Goal: Task Accomplishment & Management: Use online tool/utility

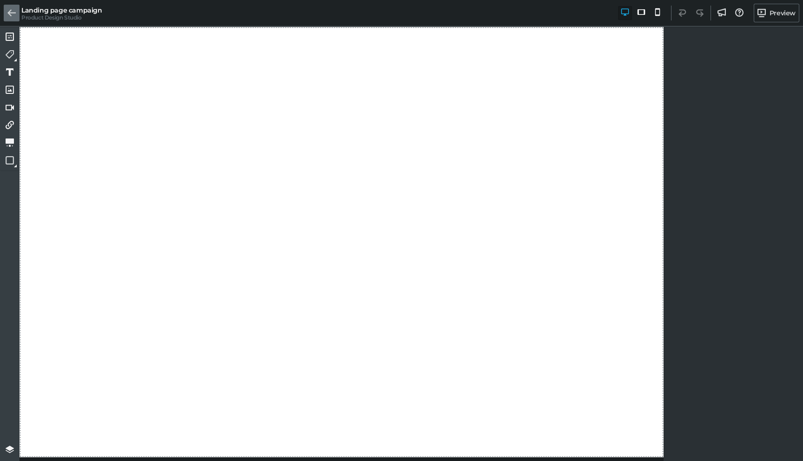
click at [11, 14] on icon at bounding box center [11, 13] width 8 height 8
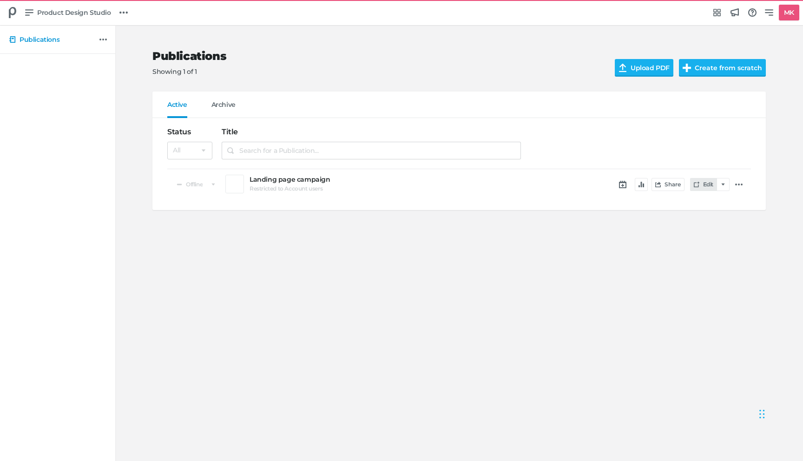
click at [703, 184] on link "Edit" at bounding box center [703, 184] width 27 height 13
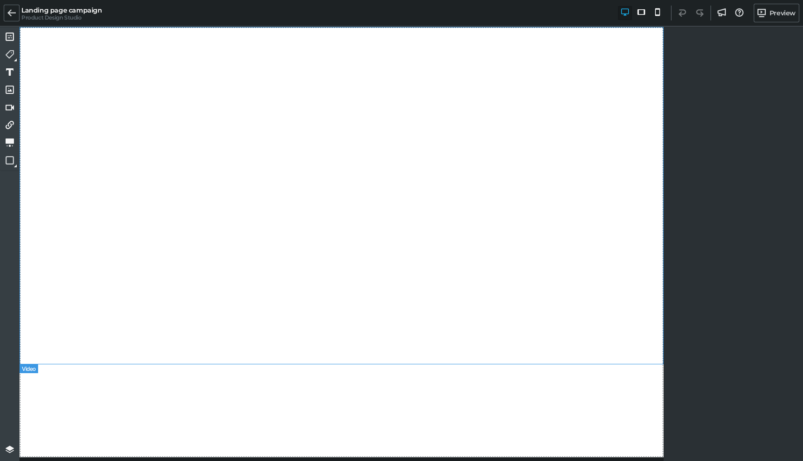
click at [234, 182] on div at bounding box center [342, 195] width 644 height 337
select select "yt"
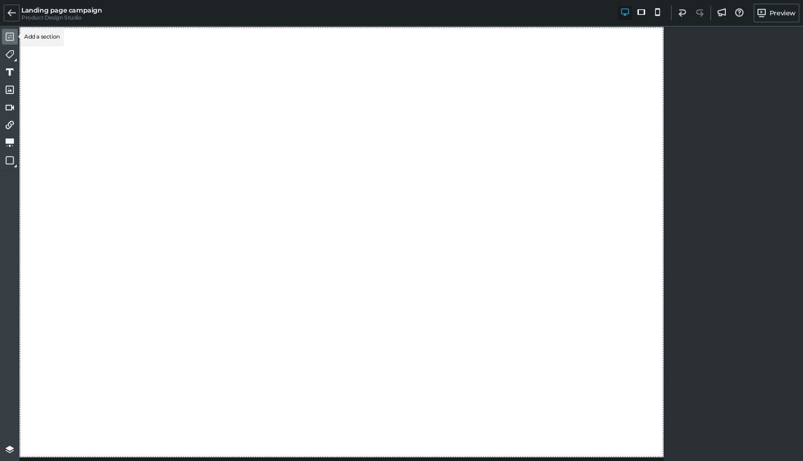
click at [15, 35] on link at bounding box center [10, 37] width 16 height 16
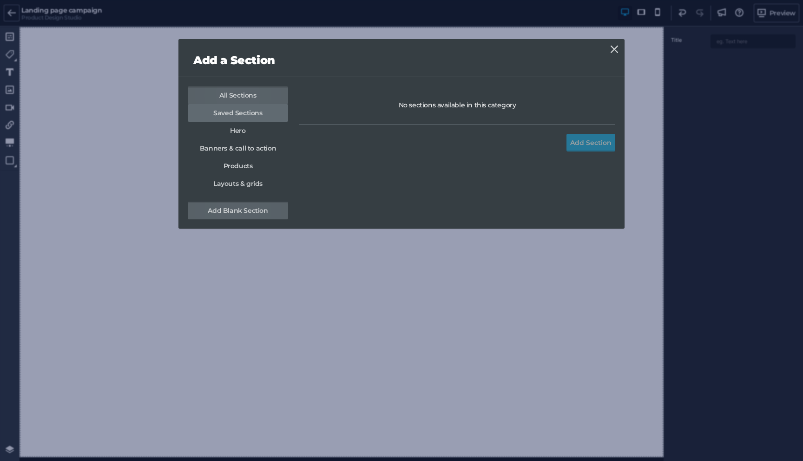
click at [238, 114] on link "Saved Sections" at bounding box center [238, 113] width 100 height 18
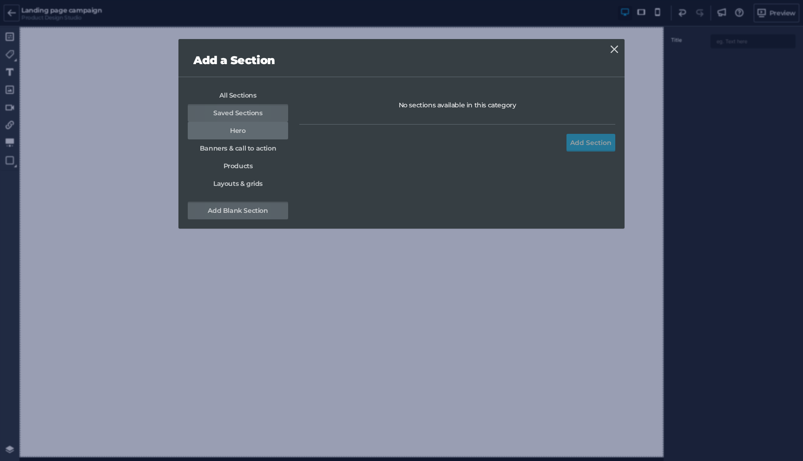
click at [238, 134] on link "Hero" at bounding box center [238, 131] width 100 height 18
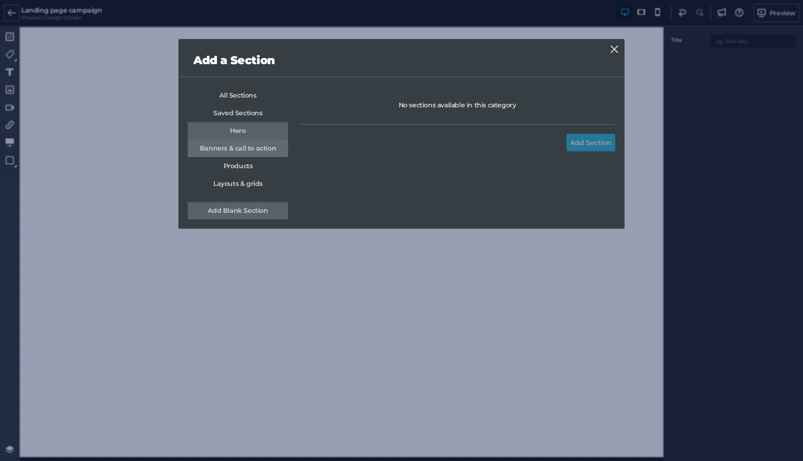
click at [234, 156] on link "Banners & call to action" at bounding box center [238, 148] width 100 height 18
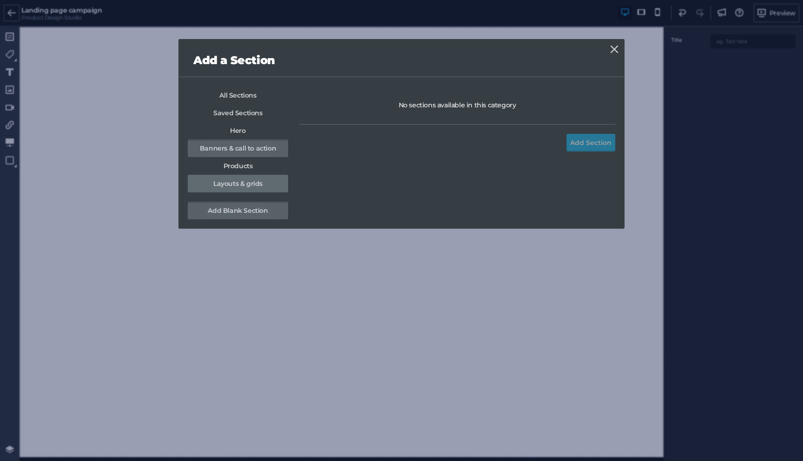
click at [235, 191] on link "Layouts & grids" at bounding box center [238, 184] width 100 height 18
click at [237, 154] on link "Banners & call to action" at bounding box center [238, 148] width 100 height 18
click at [236, 124] on link "Hero" at bounding box center [238, 131] width 100 height 18
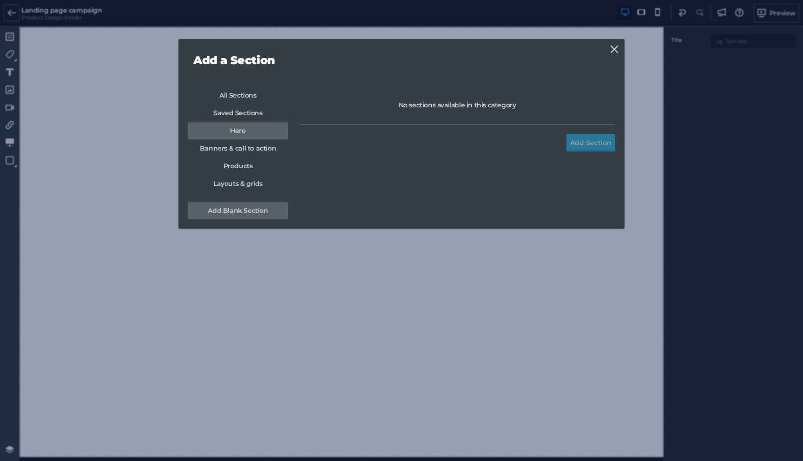
click at [247, 214] on link "Add Blank Section" at bounding box center [238, 211] width 100 height 18
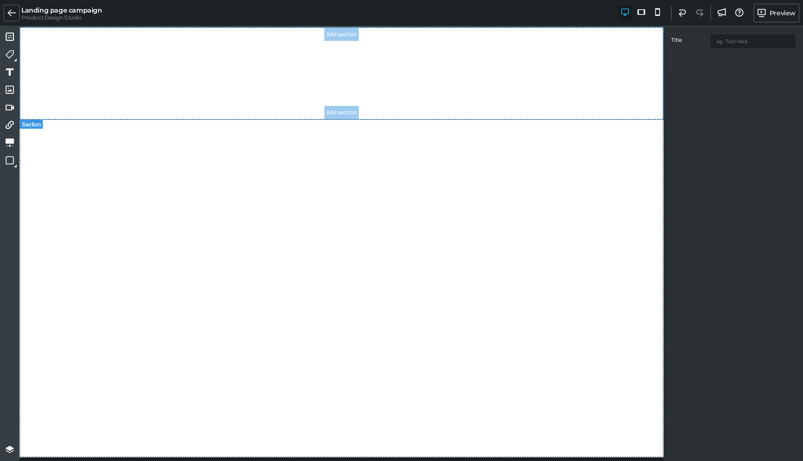
click at [516, 85] on section "Add section Add section" at bounding box center [342, 73] width 644 height 93
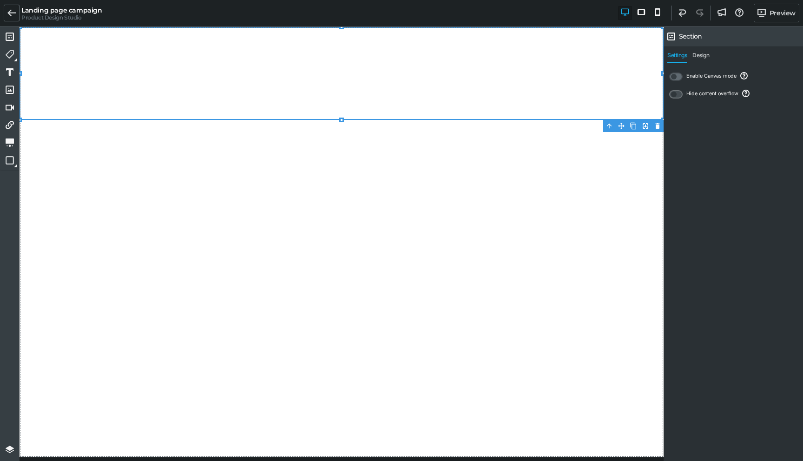
click at [673, 95] on icon at bounding box center [674, 95] width 8 height 8
click at [673, 75] on icon at bounding box center [674, 77] width 8 height 8
click at [0, 0] on input "checkbox" at bounding box center [0, 0] width 0 height 0
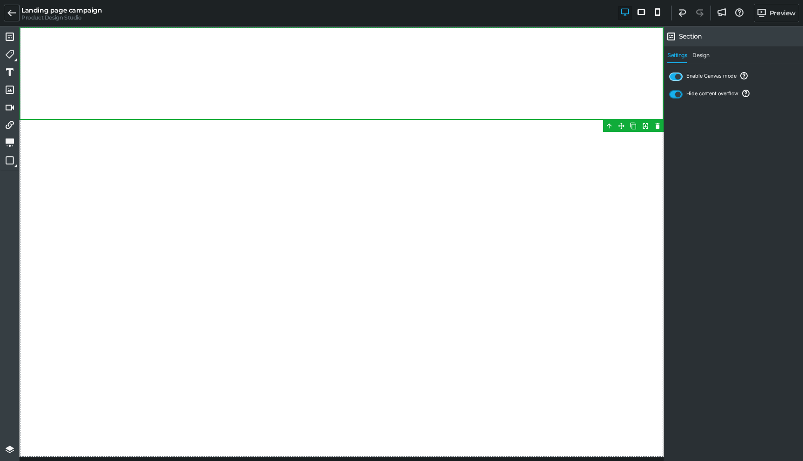
click at [675, 77] on icon at bounding box center [678, 77] width 8 height 8
click at [0, 0] on input "checkbox" at bounding box center [0, 0] width 0 height 0
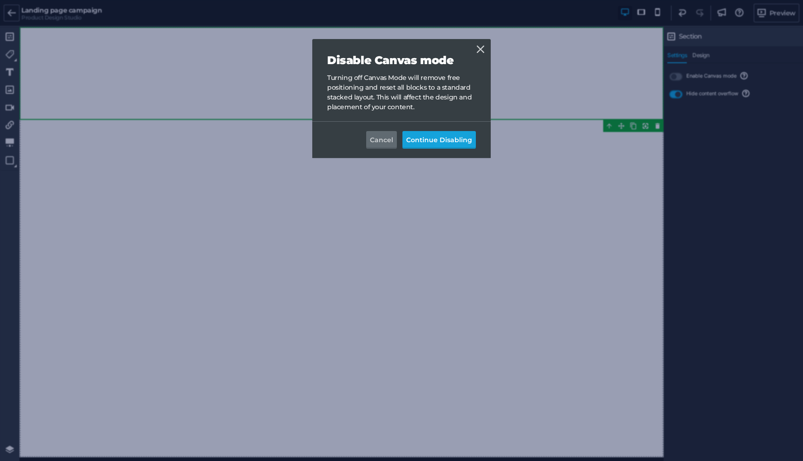
click at [418, 141] on button "Continue Disabling" at bounding box center [438, 140] width 73 height 18
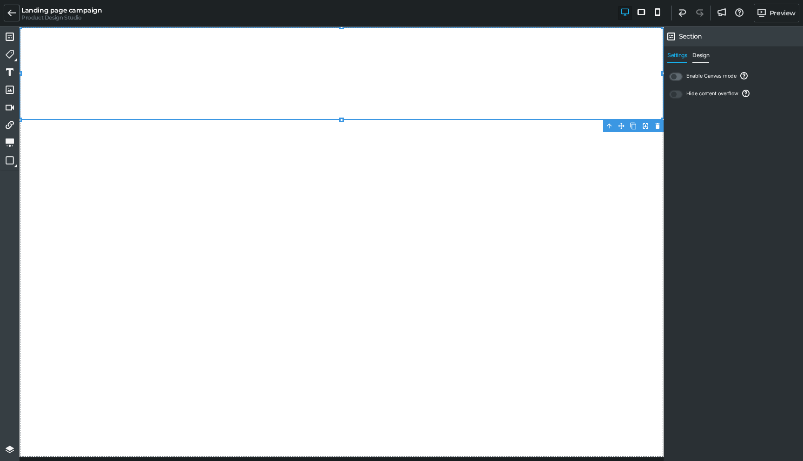
click at [700, 59] on span "Design" at bounding box center [700, 57] width 17 height 11
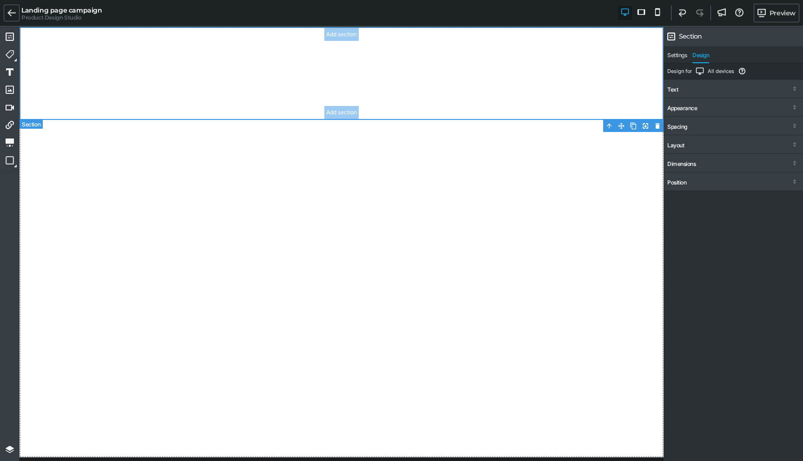
click at [518, 79] on section "Add section Add section" at bounding box center [342, 73] width 644 height 93
click at [673, 51] on nav "Settings Design" at bounding box center [732, 54] width 139 height 17
click at [674, 53] on span "Settings" at bounding box center [677, 57] width 20 height 11
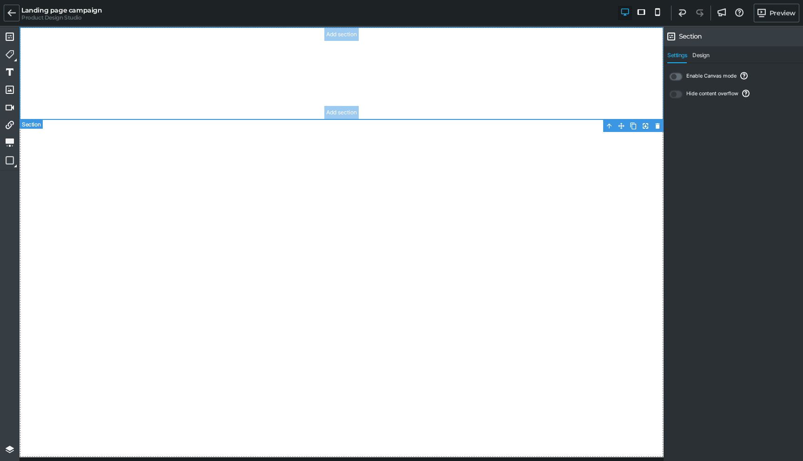
click at [226, 68] on section "Add section Add section" at bounding box center [342, 73] width 644 height 93
click at [338, 115] on div "Add section" at bounding box center [341, 112] width 34 height 13
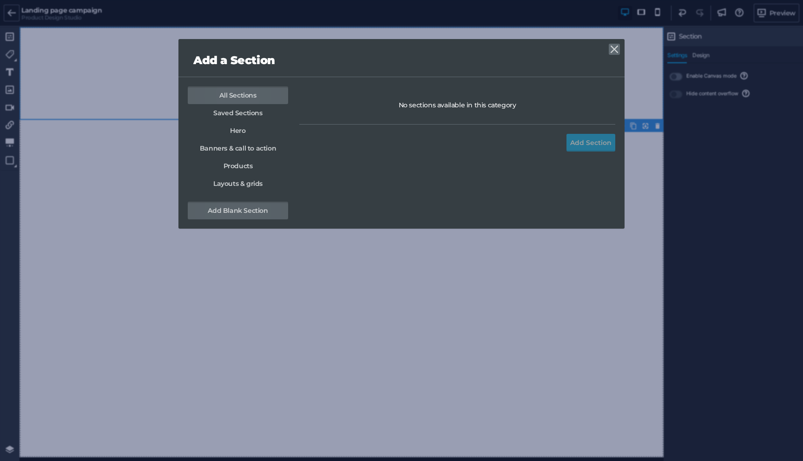
click at [612, 48] on icon at bounding box center [613, 49] width 7 height 7
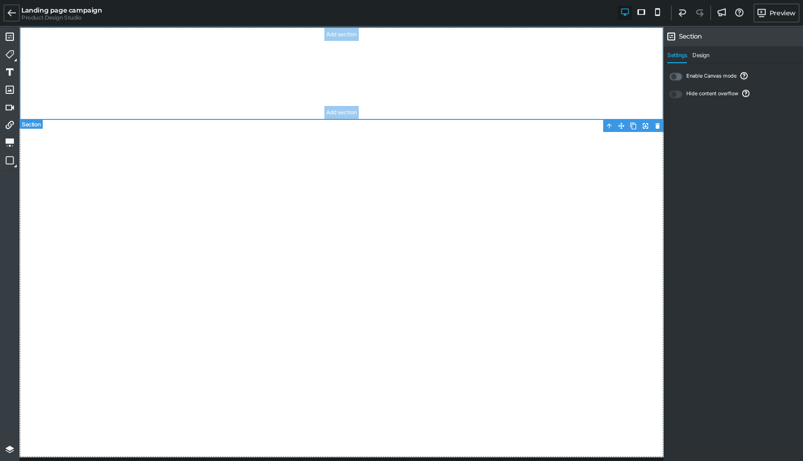
click at [249, 87] on section "Add section Add section" at bounding box center [342, 73] width 644 height 93
click at [632, 124] on icon at bounding box center [633, 126] width 6 height 7
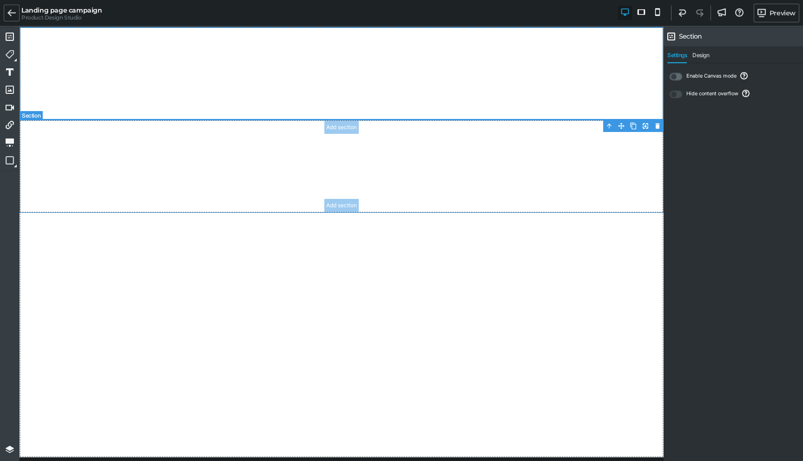
click at [442, 194] on section "Add section Add section" at bounding box center [342, 166] width 644 height 93
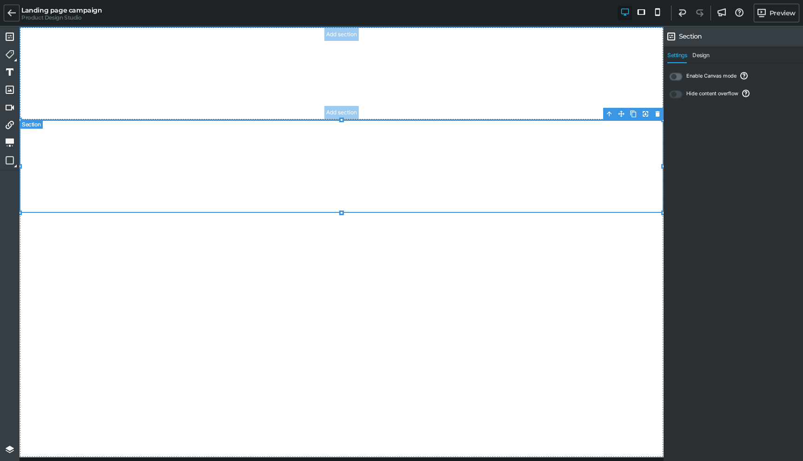
click at [468, 56] on section "Add section Add section" at bounding box center [342, 73] width 644 height 93
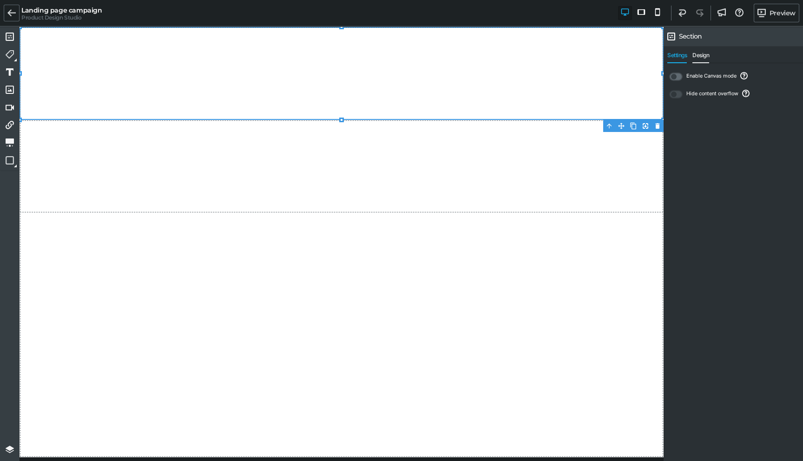
click at [694, 52] on span "Design" at bounding box center [700, 57] width 17 height 11
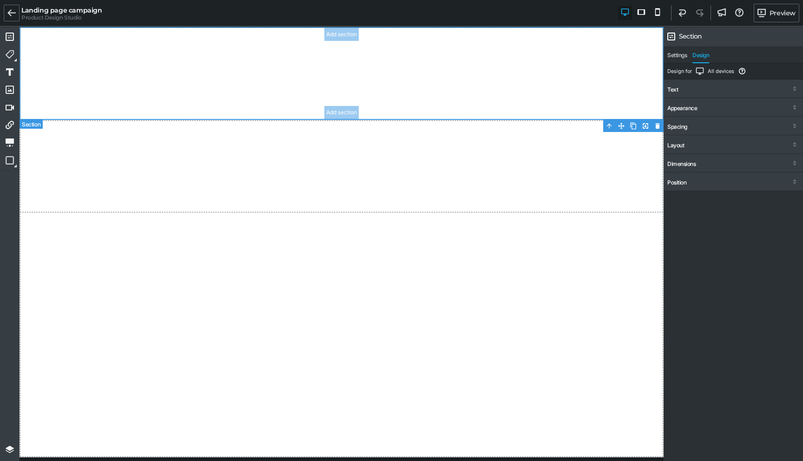
click at [393, 74] on section "Add section Add section" at bounding box center [342, 73] width 644 height 93
click at [679, 58] on span "Settings" at bounding box center [677, 57] width 20 height 11
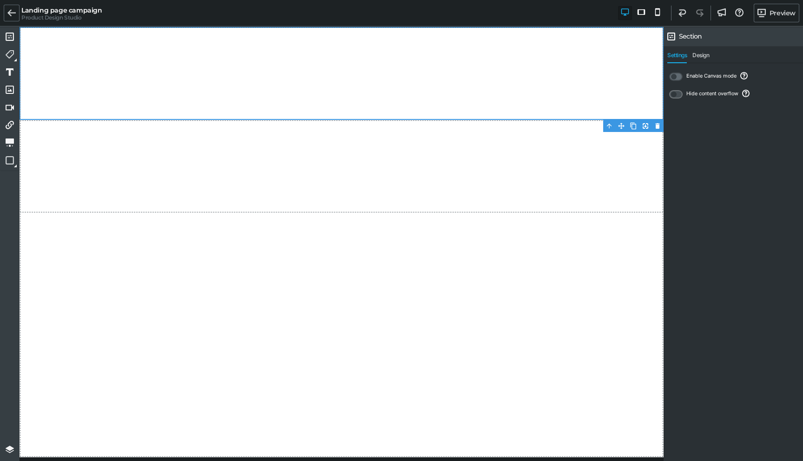
click at [675, 97] on label at bounding box center [675, 94] width 13 height 8
click at [708, 97] on div "Hide content overflow" at bounding box center [712, 95] width 52 height 8
click at [704, 54] on span "Design" at bounding box center [700, 57] width 17 height 11
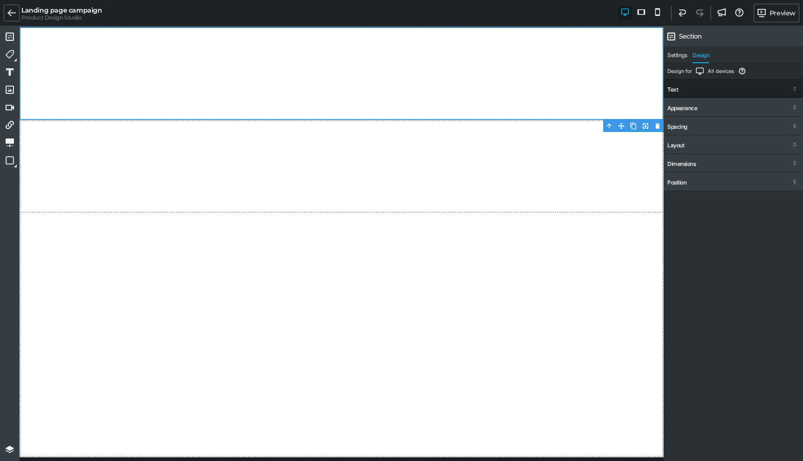
click at [685, 85] on div "Text" at bounding box center [732, 89] width 139 height 17
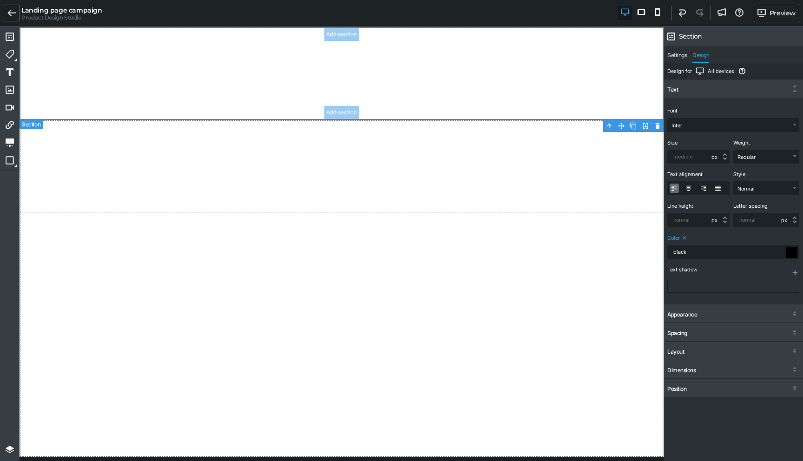
click at [209, 51] on section "Add section Add section" at bounding box center [342, 73] width 644 height 93
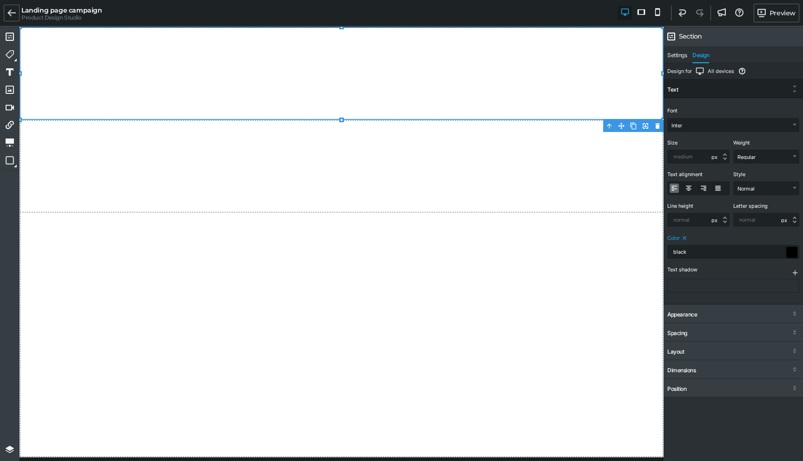
click at [796, 273] on icon "button" at bounding box center [794, 272] width 5 height 5
click at [779, 284] on div at bounding box center [733, 286] width 132 height 14
click at [678, 268] on span "Text shadow" at bounding box center [682, 270] width 30 height 6
click at [689, 289] on div at bounding box center [733, 286] width 132 height 14
click at [687, 271] on span "Text shadow" at bounding box center [682, 270] width 30 height 6
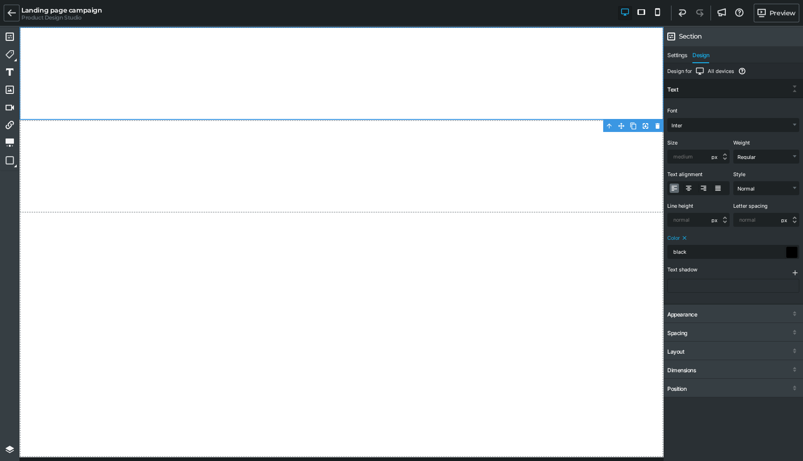
click at [794, 272] on icon "button" at bounding box center [795, 272] width 8 height 8
click at [692, 220] on input "text" at bounding box center [698, 219] width 61 height 13
click at [768, 223] on input "text" at bounding box center [765, 219] width 65 height 13
click at [792, 220] on div at bounding box center [794, 221] width 4 height 4
type input "0"
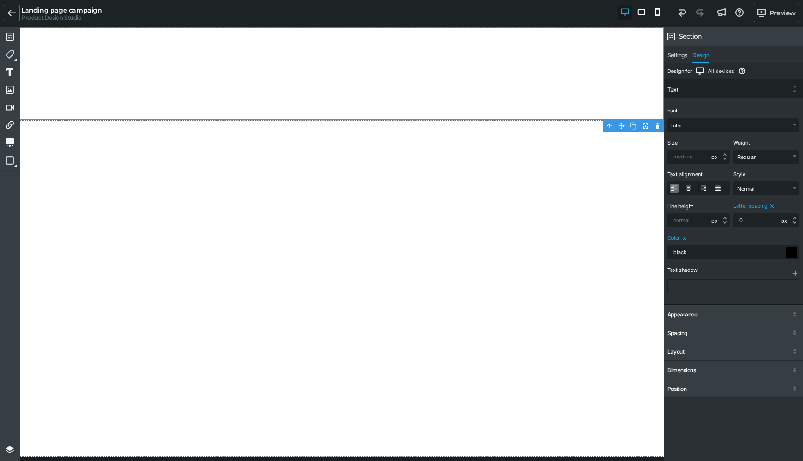
click at [770, 207] on icon at bounding box center [772, 206] width 4 height 4
select select
click at [794, 218] on div at bounding box center [794, 218] width 4 height 4
type input "0"
select select "px"
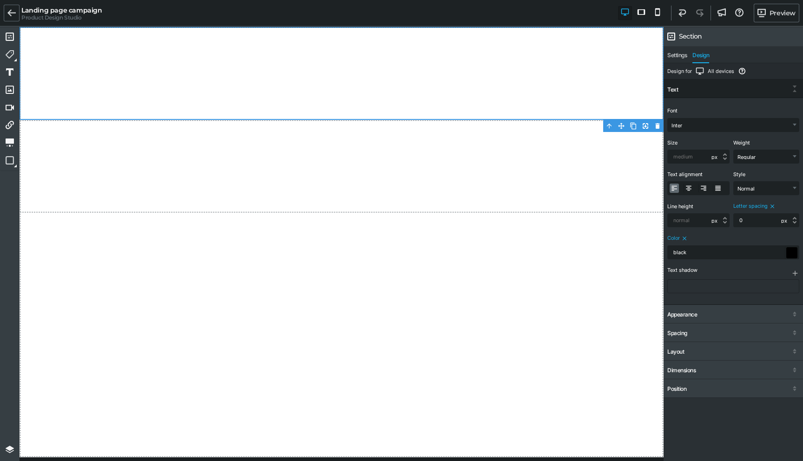
click at [772, 206] on icon at bounding box center [772, 206] width 7 height 7
select select
click at [726, 216] on div at bounding box center [725, 219] width 4 height 9
click at [725, 217] on div at bounding box center [725, 218] width 4 height 4
type input "0"
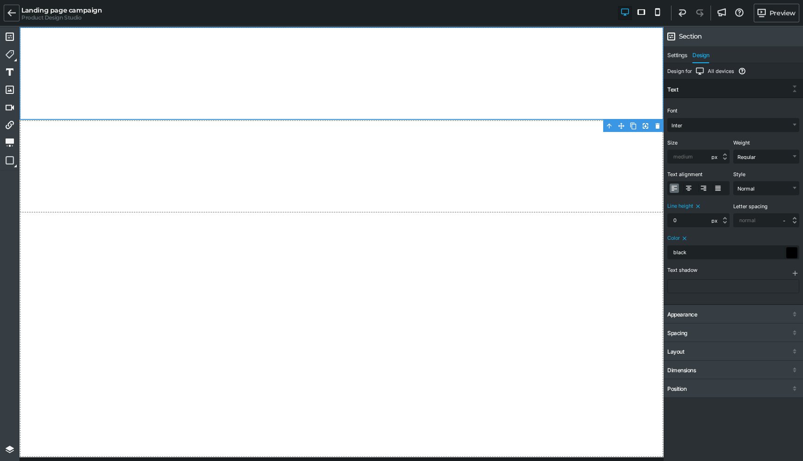
click at [699, 206] on icon at bounding box center [697, 206] width 7 height 7
select select
click at [688, 188] on label at bounding box center [688, 187] width 9 height 9
click at [0, 0] on input "radio" at bounding box center [0, 0] width 0 height 0
click at [705, 172] on icon at bounding box center [707, 174] width 7 height 7
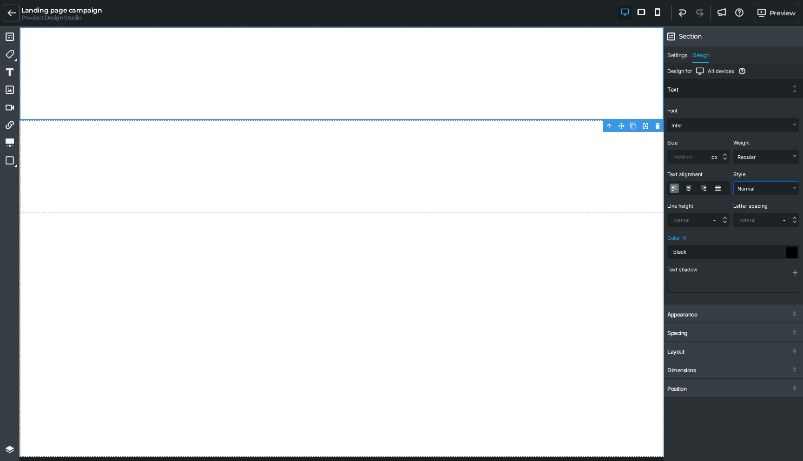
click at [788, 188] on select "Normal Italic" at bounding box center [765, 188] width 65 height 13
click at [748, 172] on icon at bounding box center [749, 174] width 7 height 7
select select "normal"
click at [771, 151] on select "Light Regular Medium Bold" at bounding box center [765, 156] width 65 height 13
click at [754, 144] on icon at bounding box center [754, 143] width 7 height 7
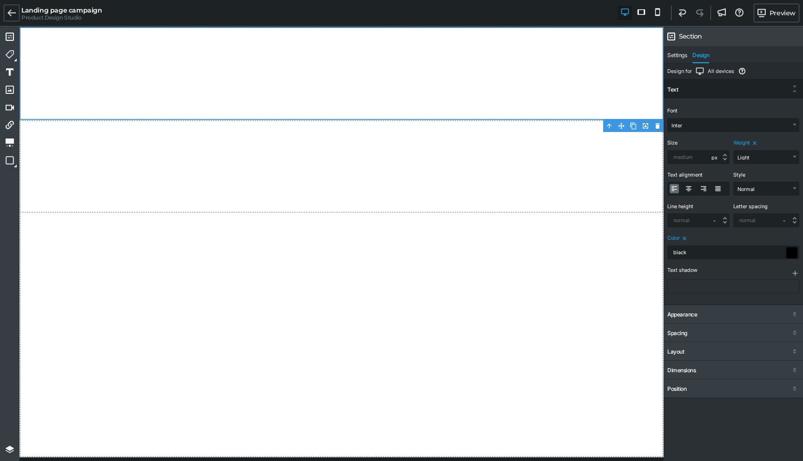
select select "400"
click at [724, 130] on select "Anton Comic Neue Crimson Pro Fira Sans Inter Merriweather Montserrat Noto Sans …" at bounding box center [733, 124] width 131 height 13
click at [704, 126] on select "Anton Comic Neue Crimson Pro Fira Sans Inter Merriweather Montserrat Noto Sans …" at bounding box center [733, 124] width 131 height 13
select select "Inter"
click at [700, 106] on div "Font Anton Comic Neue Crimson Pro Fira Sans Inter Merriweather Montserrat Noto …" at bounding box center [733, 118] width 132 height 26
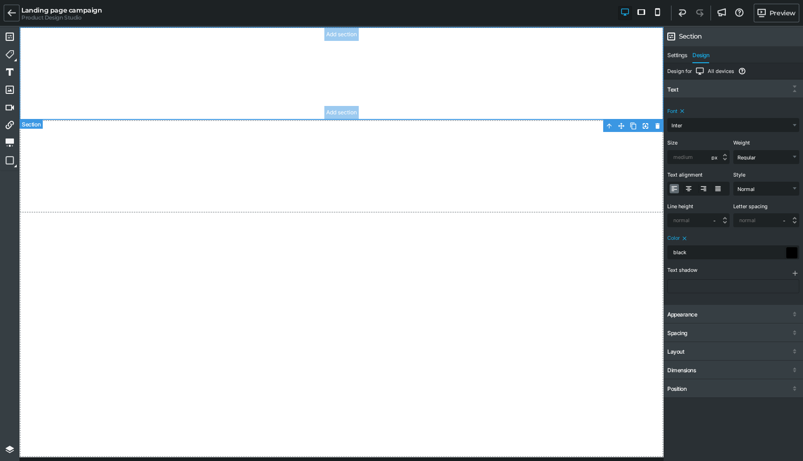
click at [605, 80] on section "Add section Add section" at bounding box center [342, 73] width 644 height 93
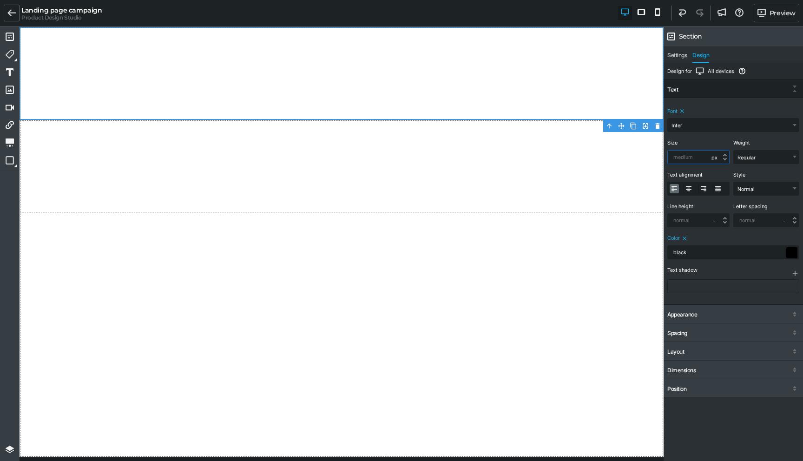
click at [696, 157] on input "text" at bounding box center [698, 157] width 61 height 13
click at [684, 112] on icon at bounding box center [682, 111] width 7 height 7
click at [685, 236] on icon at bounding box center [684, 238] width 7 height 7
click at [789, 254] on div at bounding box center [791, 251] width 11 height 11
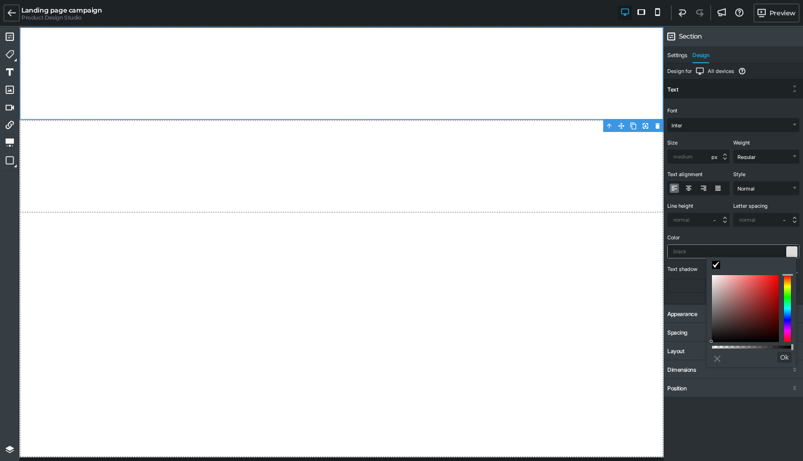
click at [790, 249] on div at bounding box center [791, 251] width 11 height 11
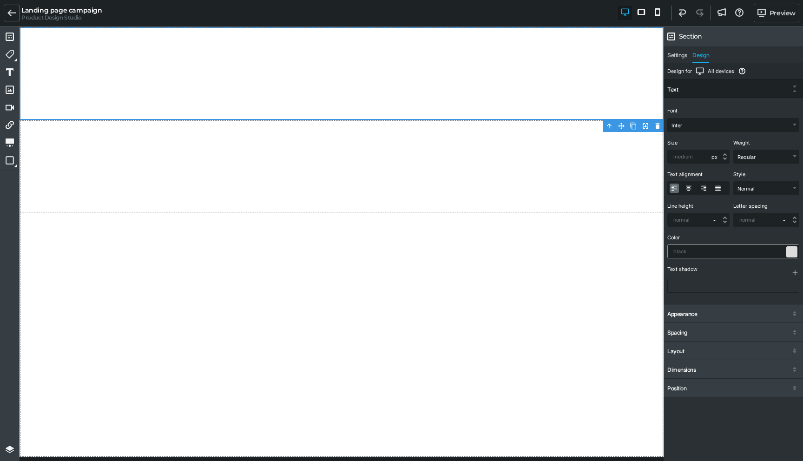
click at [790, 249] on div at bounding box center [791, 251] width 11 height 11
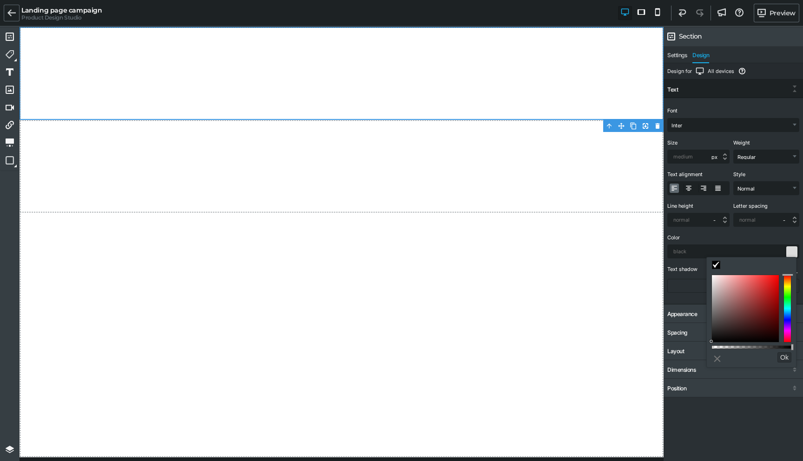
click at [766, 227] on div "Font Anton Comic Neue Crimson Pro Fira Sans Inter Merriweather Montserrat Noto …" at bounding box center [732, 200] width 139 height 205
type input "black"
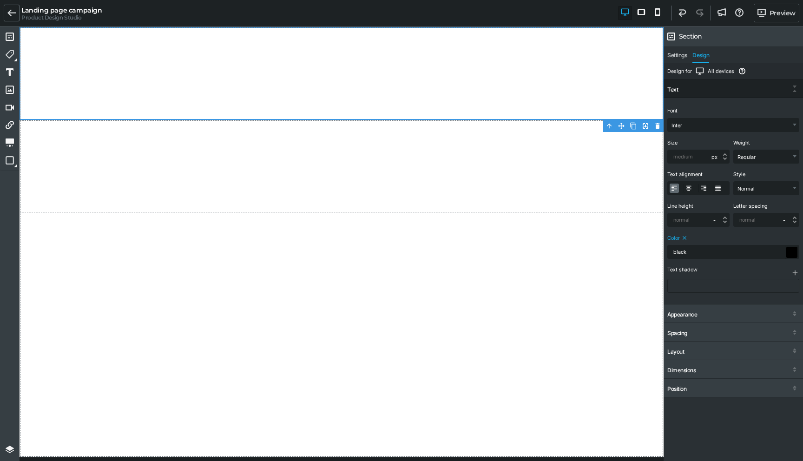
click at [685, 237] on icon at bounding box center [684, 238] width 4 height 4
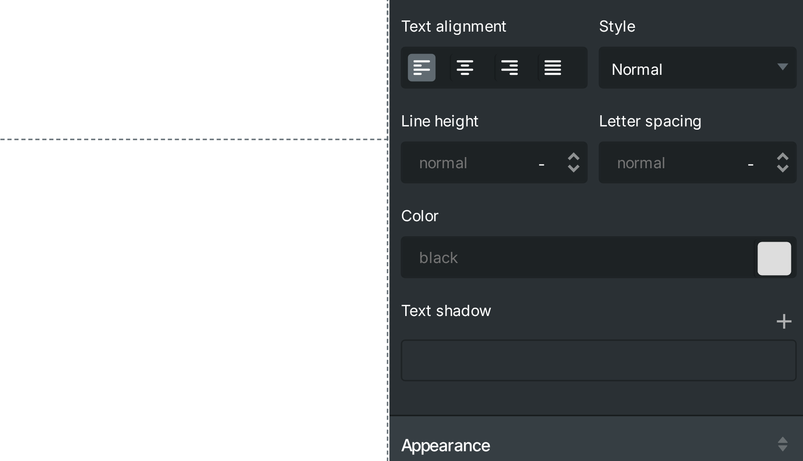
click at [707, 266] on div "Text shadow" at bounding box center [732, 269] width 130 height 6
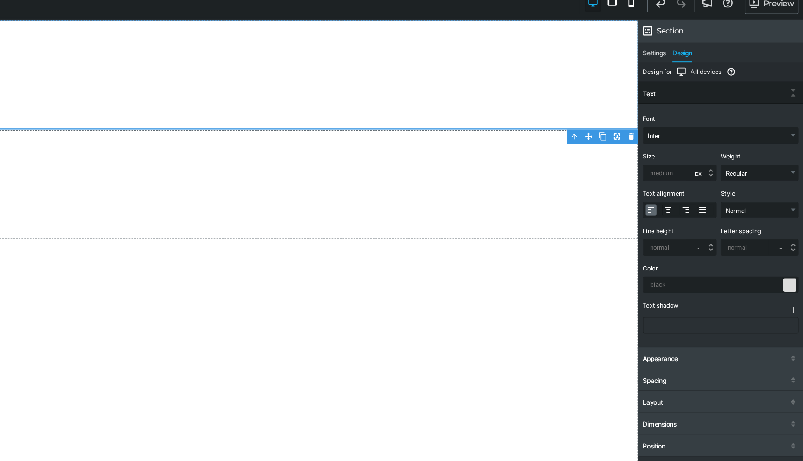
click at [795, 271] on icon "button" at bounding box center [795, 272] width 8 height 8
click at [686, 276] on div at bounding box center [733, 284] width 132 height 16
click at [683, 287] on div at bounding box center [733, 286] width 132 height 14
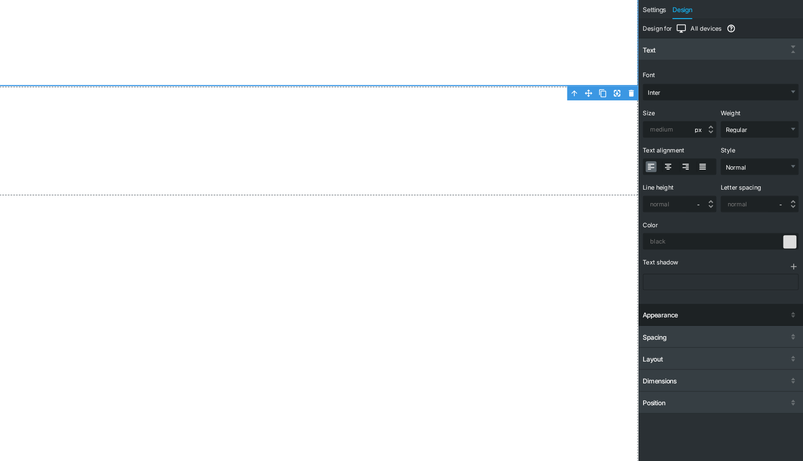
click at [724, 319] on div "Appearance" at bounding box center [732, 314] width 139 height 17
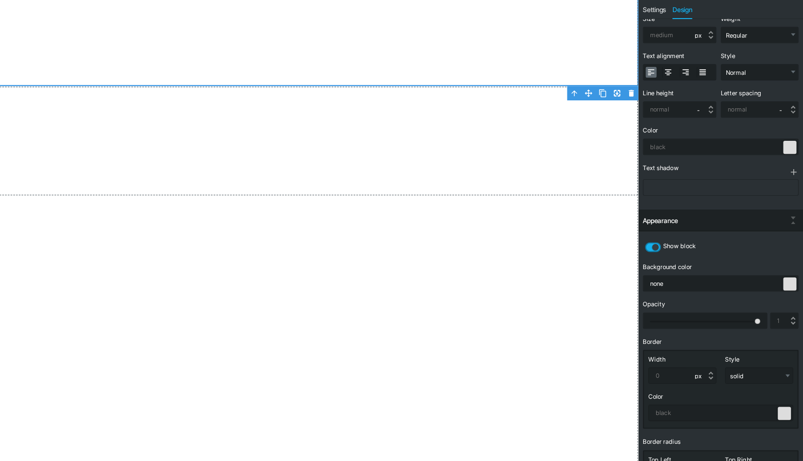
scroll to position [81, 0]
type input "0.97"
type input "0.96"
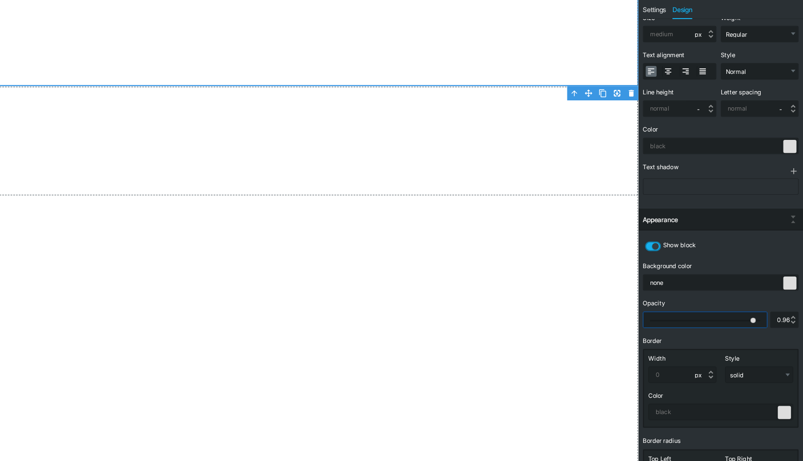
type input "0.94"
type input "0.91"
type input "0.89"
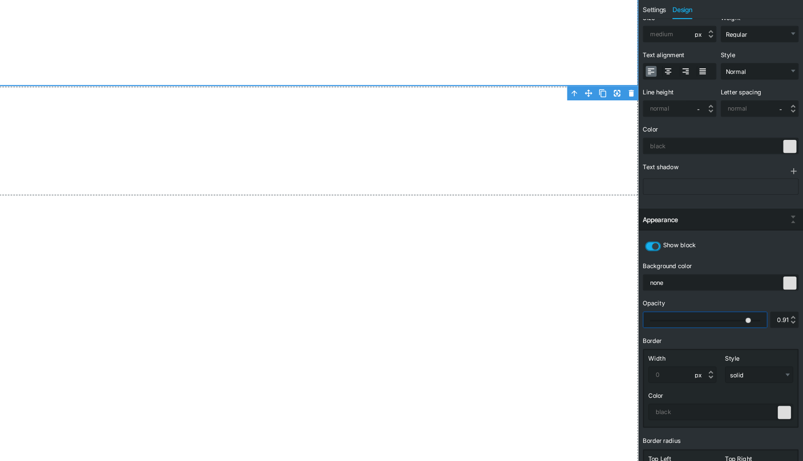
type input "0.89"
type input "0.84"
type input "0.78"
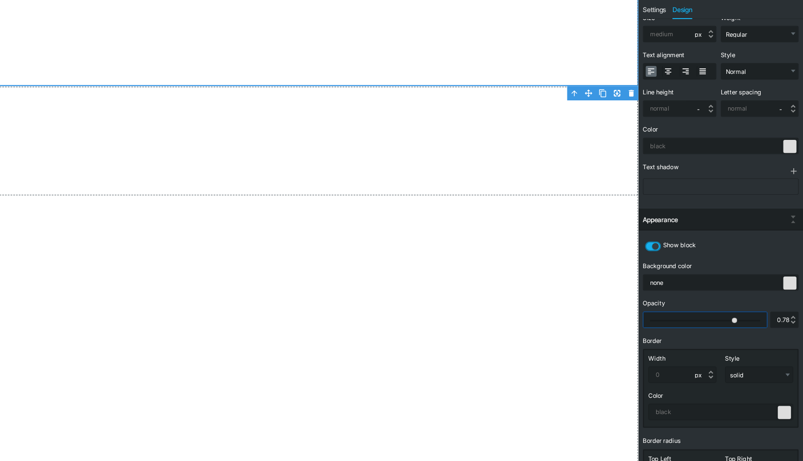
type input "0.75"
type input "0.71"
type input "0.66"
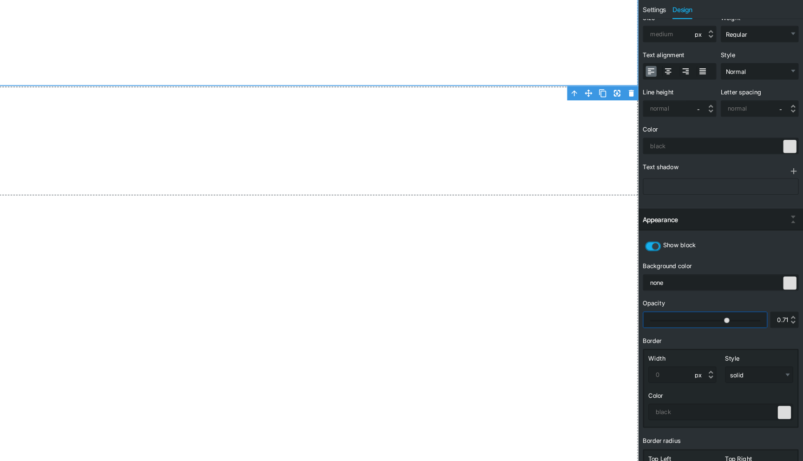
type input "0.66"
type input "0.62"
type input "0.58"
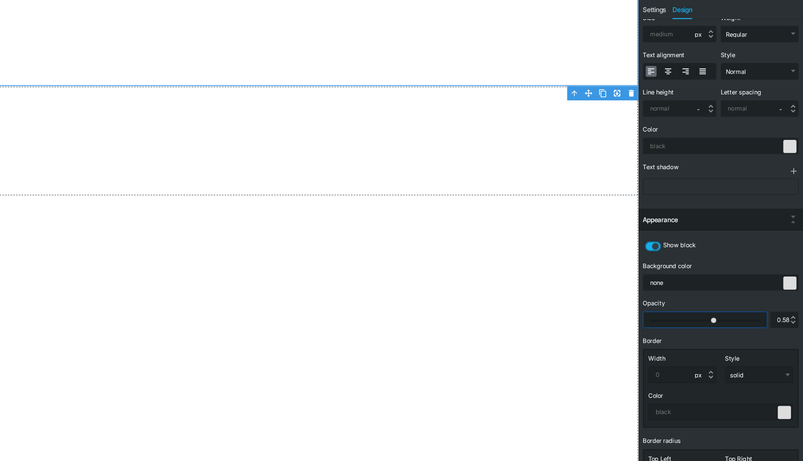
type input "0.54"
type input "0.51"
type input "0.48"
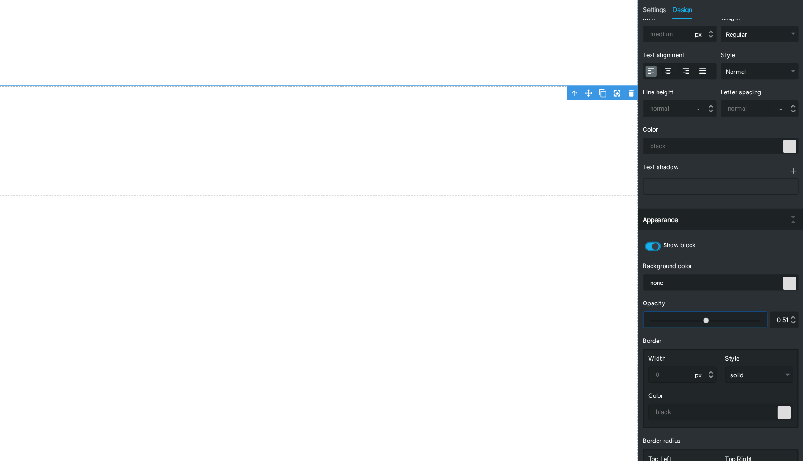
type input "0.48"
type input "0.45"
type input "0.43"
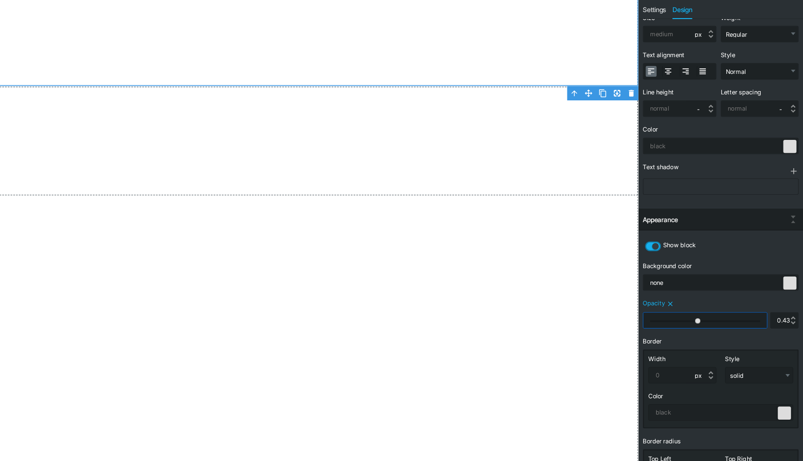
type input "0.4"
type input "0.38"
type input "0.36"
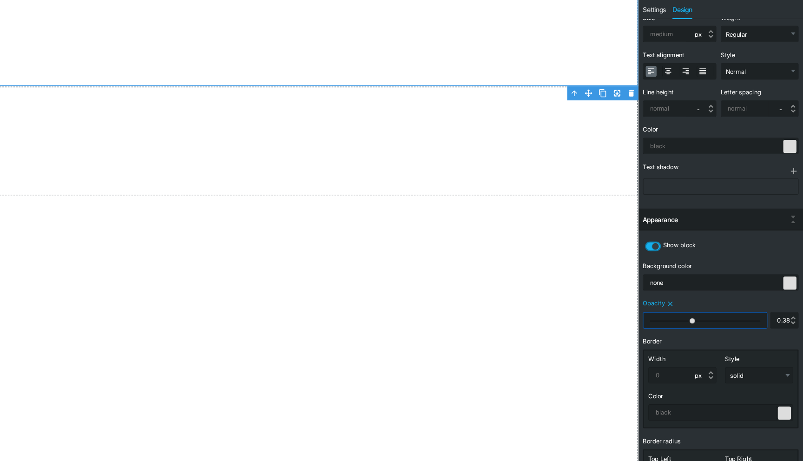
type input "0.36"
type input "0.34"
type input "0.32"
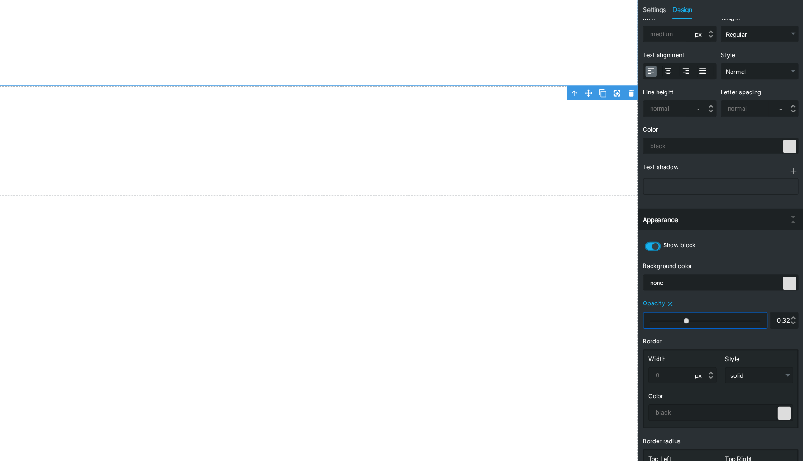
type input "0.31"
type input "0.29"
type input "0.28"
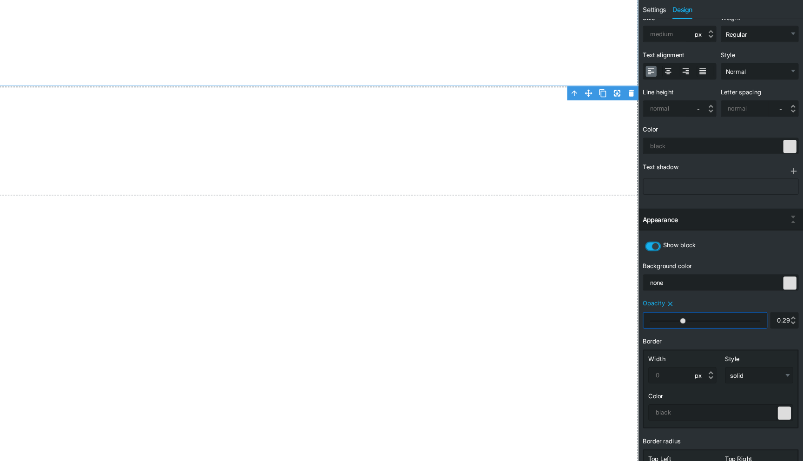
type input "0.28"
type input "0.27"
type input "0.26"
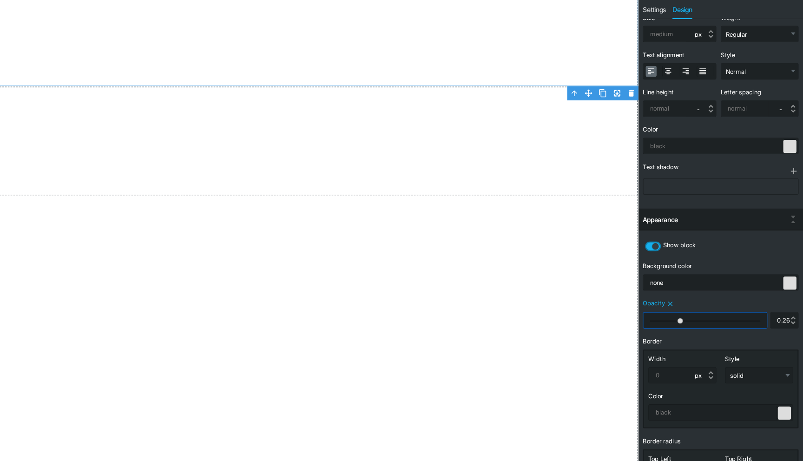
type input "0.25"
type input "0.24"
type input "0.23"
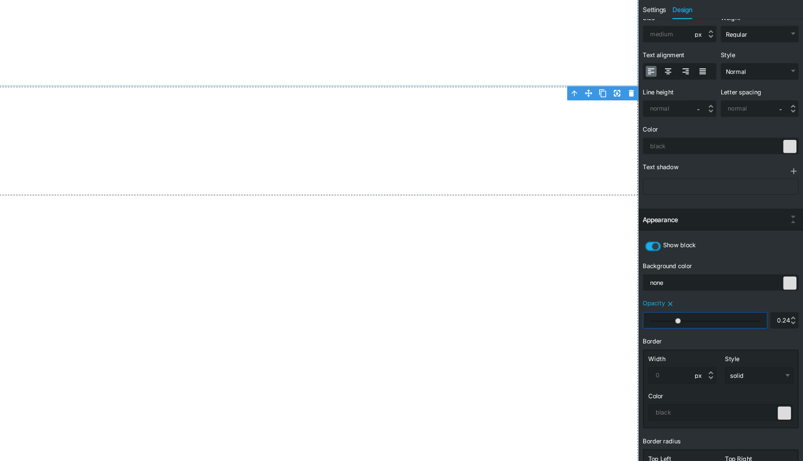
type input "0.23"
type input "0.22"
type input "0.21"
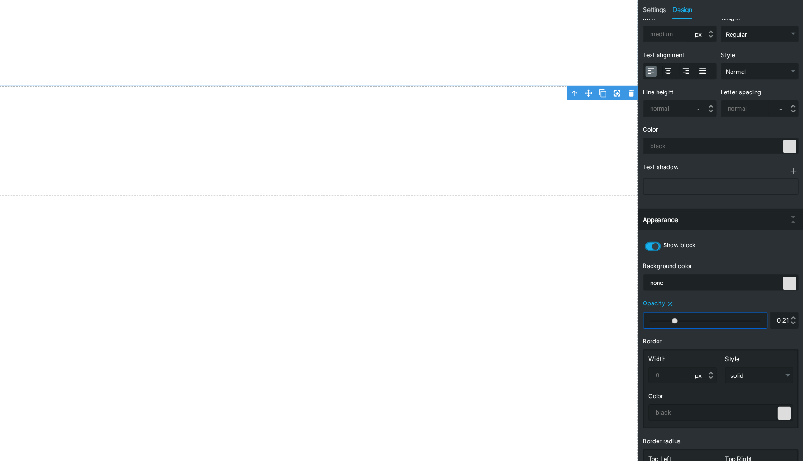
type input "0.22"
type input "0.24"
type input "0.26"
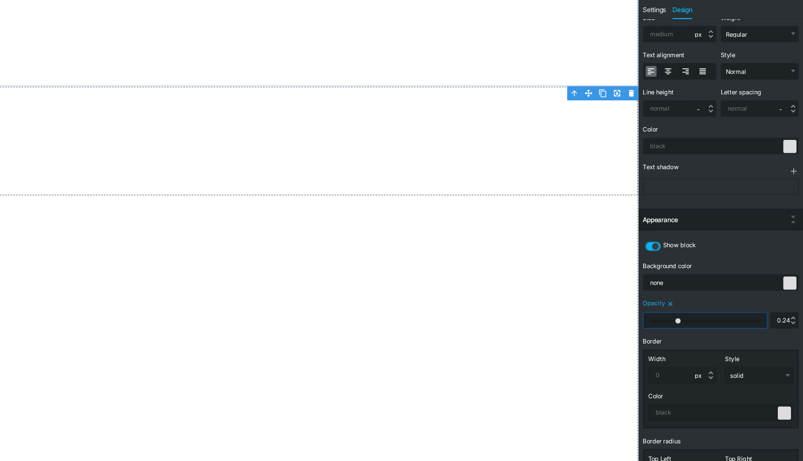
type input "0.26"
type input "0.29"
type input "0.32"
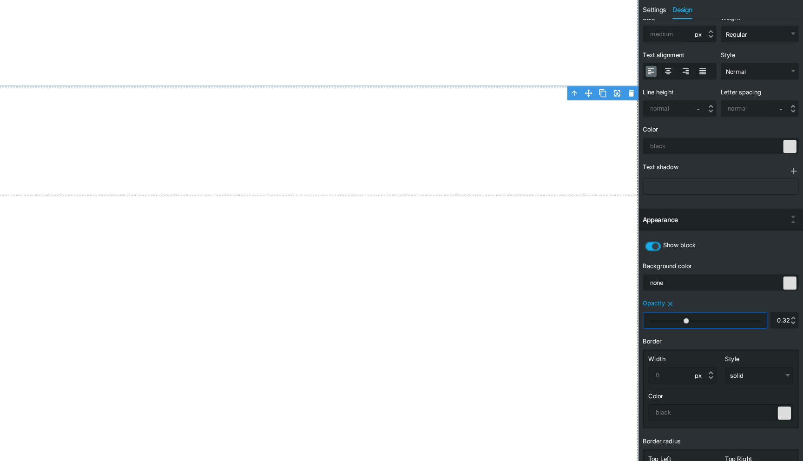
type input "0.36"
type input "0.4"
type input "0.44"
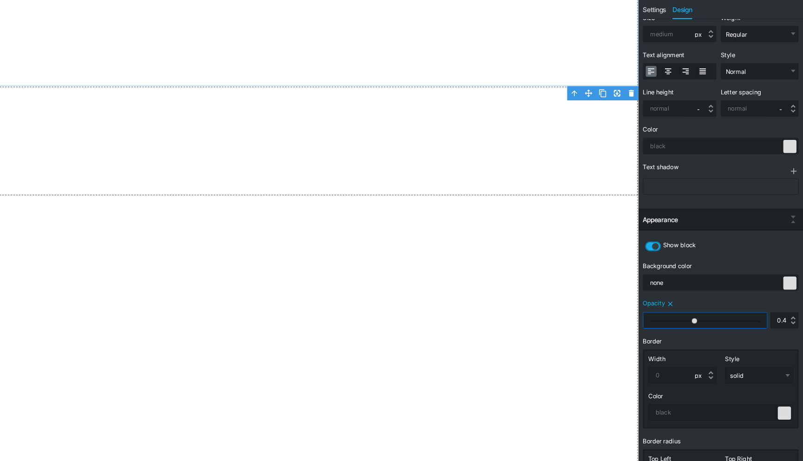
type input "0.44"
type input "0.48"
type input "0.51"
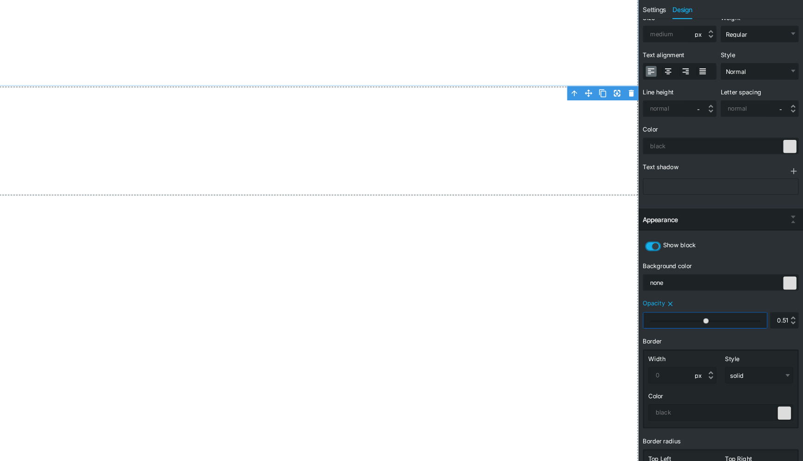
type input "0.54"
type input "0.57"
type input "0.59"
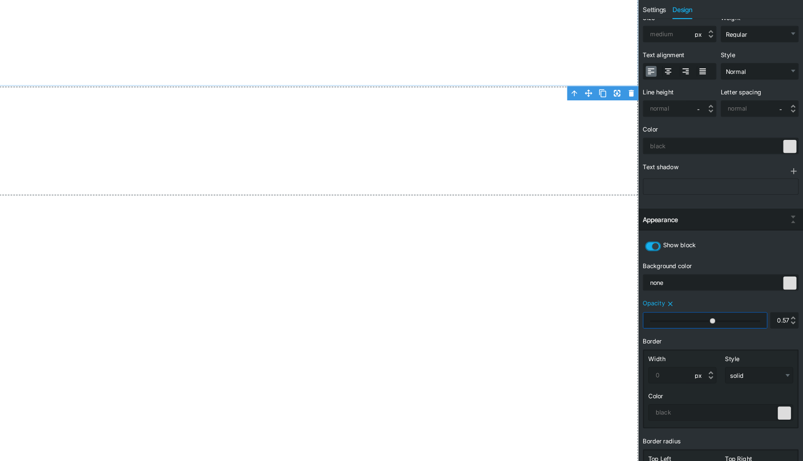
type input "0.59"
type input "0.61"
type input "0.63"
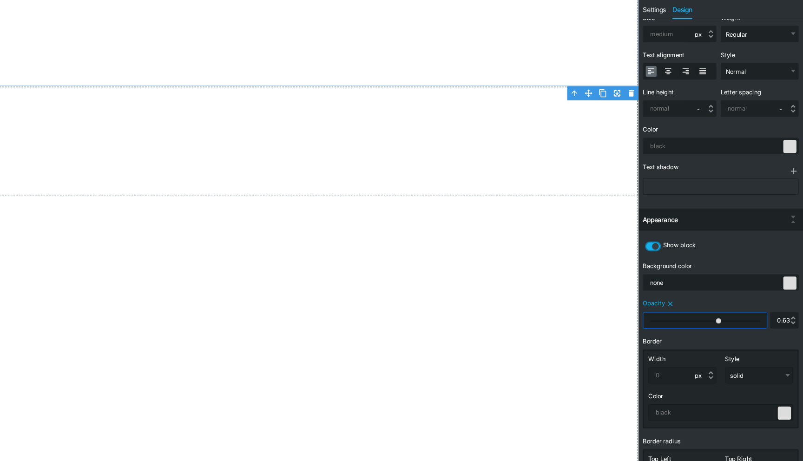
type input "0.65"
type input "0.66"
type input "0.68"
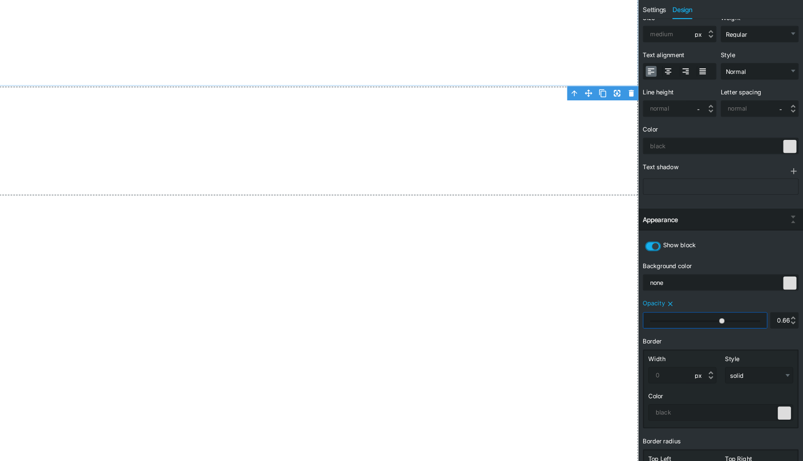
type input "0.68"
type input "0.71"
type input "0.72"
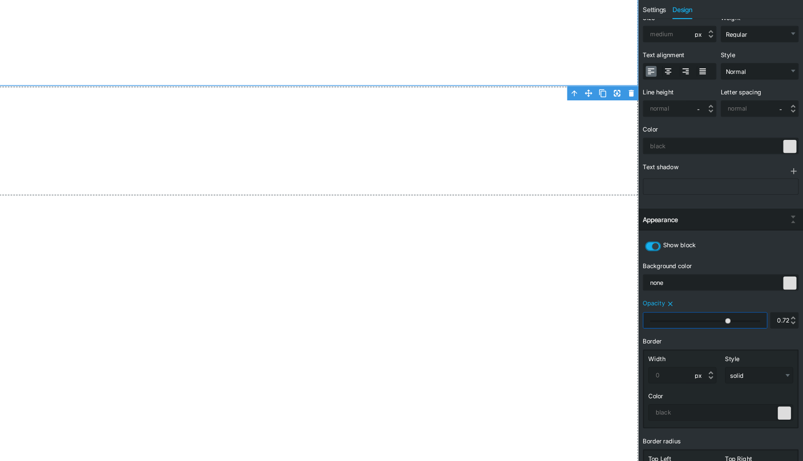
type input "0.73"
type input "0.74"
type input "0.76"
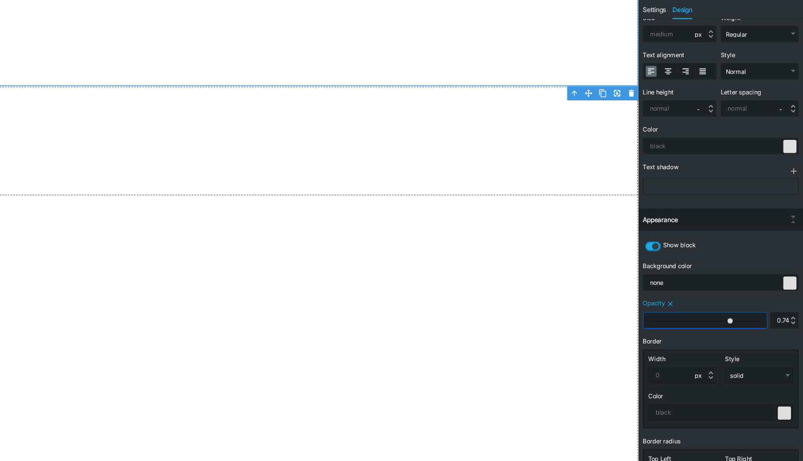
type input "0.76"
type input "0.78"
type input "0.79"
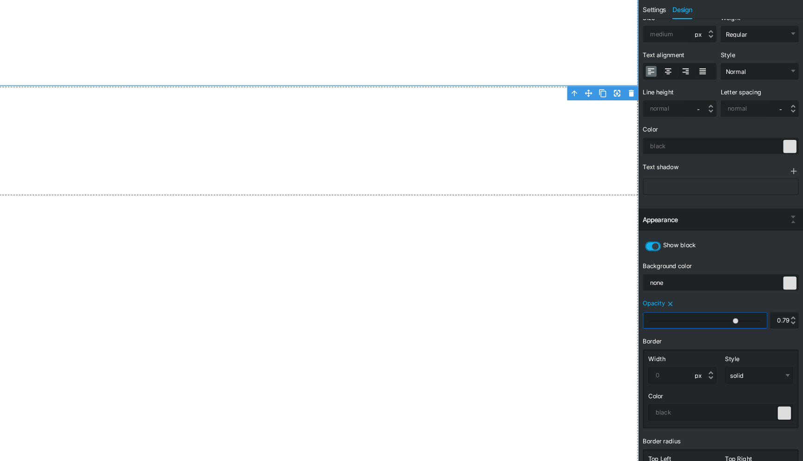
type input "0.81"
type input "0.83"
type input "0.84"
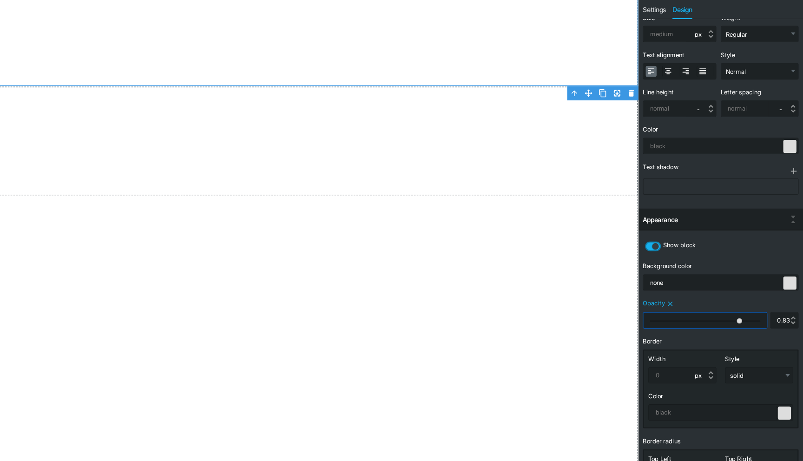
type input "0.84"
type input "0.86"
type input "0.88"
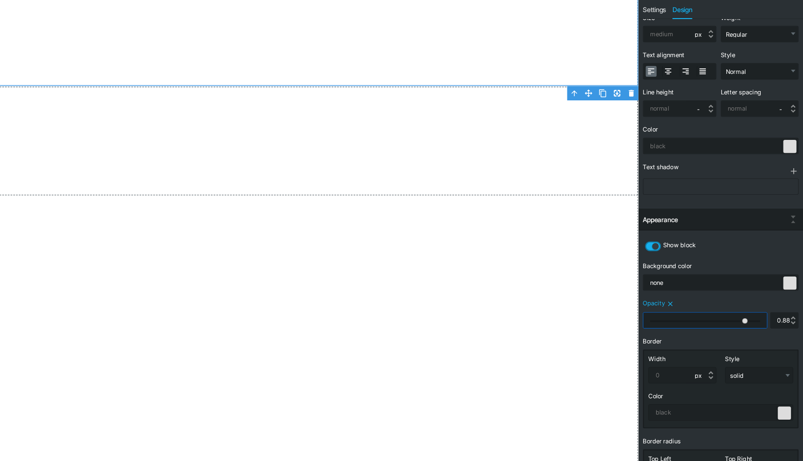
type input "0.89"
type input "0.9"
type input "0.91"
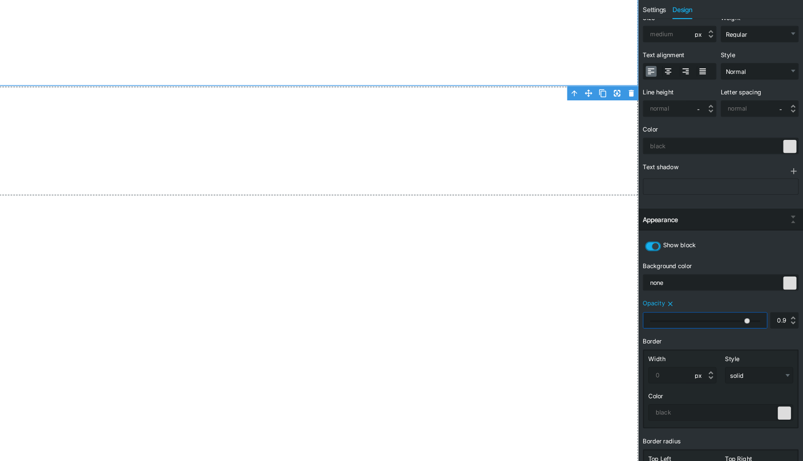
type input "0.91"
type input "0.93"
type input "0.94"
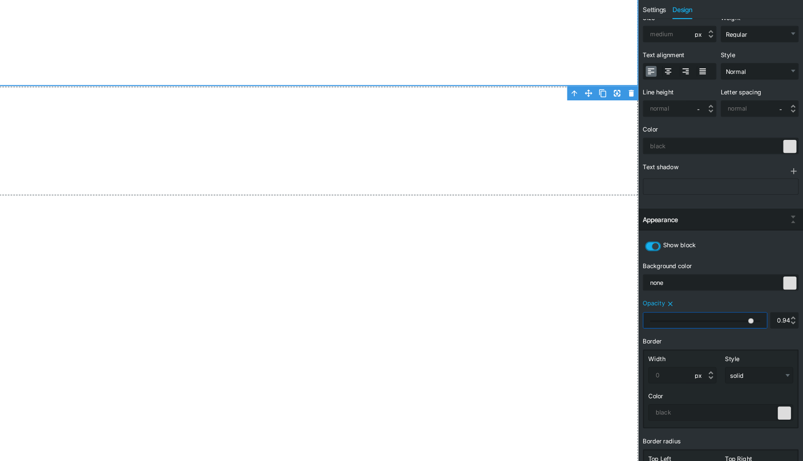
type input "0.96"
type input "0.97"
type input "0.98"
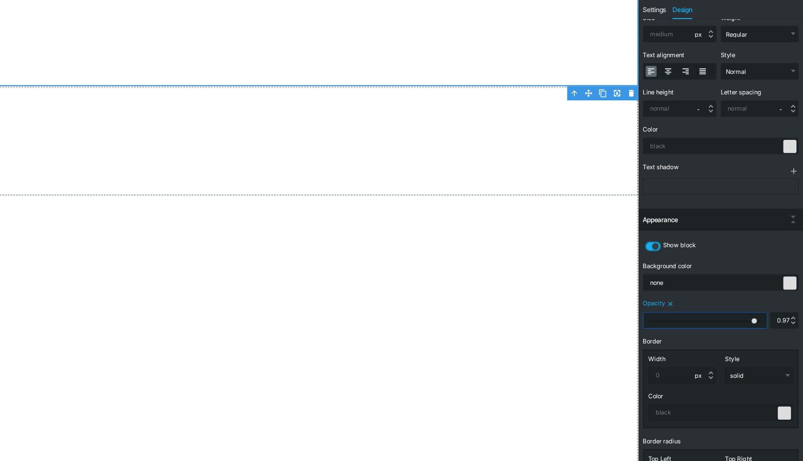
type input "0.98"
type input "0.99"
type input "1"
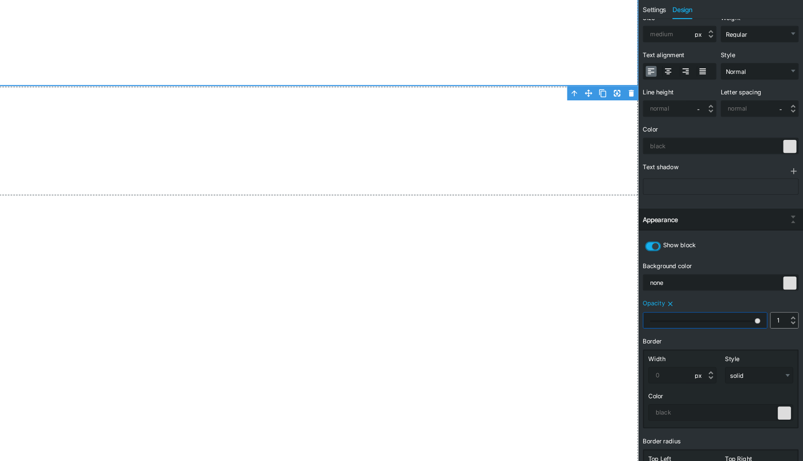
drag, startPoint x: 765, startPoint y: 319, endPoint x: 776, endPoint y: 323, distance: 11.9
click at [772, 322] on input "range" at bounding box center [720, 318] width 105 height 13
type input "0.99"
type input "0.97"
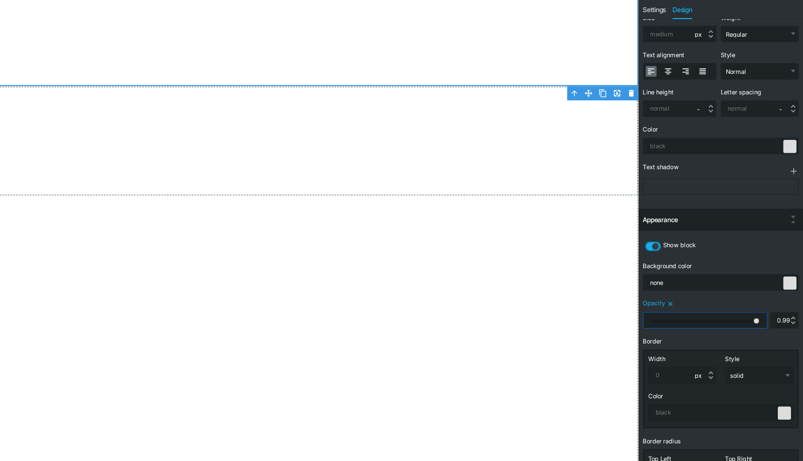
type input "0.97"
type input "0.87"
type input "0.58"
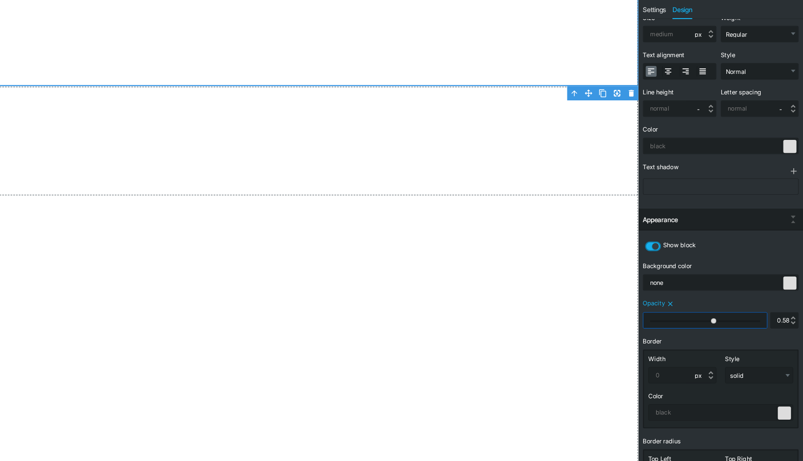
type input "0.38"
type input "0.22"
type input "0.08"
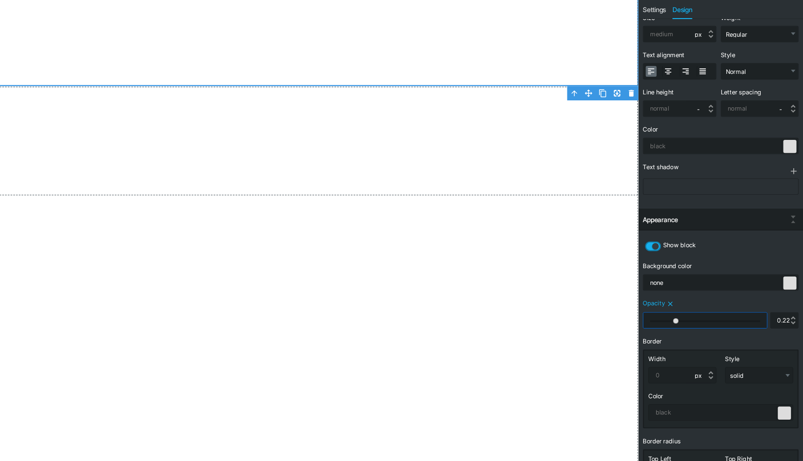
type input "0.08"
type input "0"
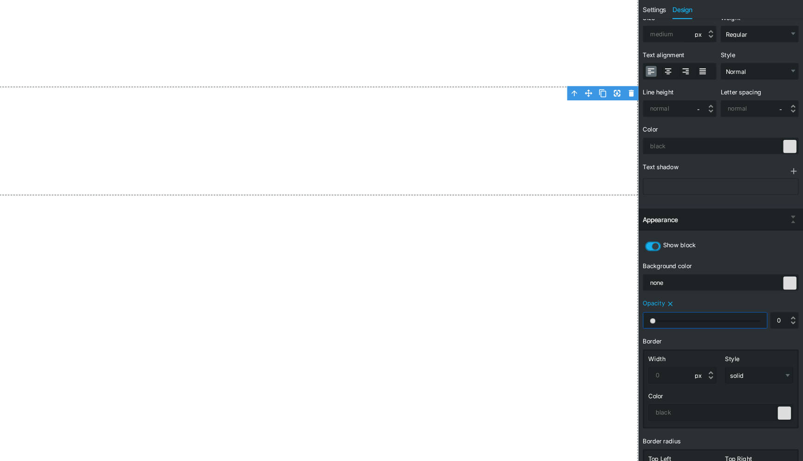
type input "0.07"
type input "0.15"
type input "0.23"
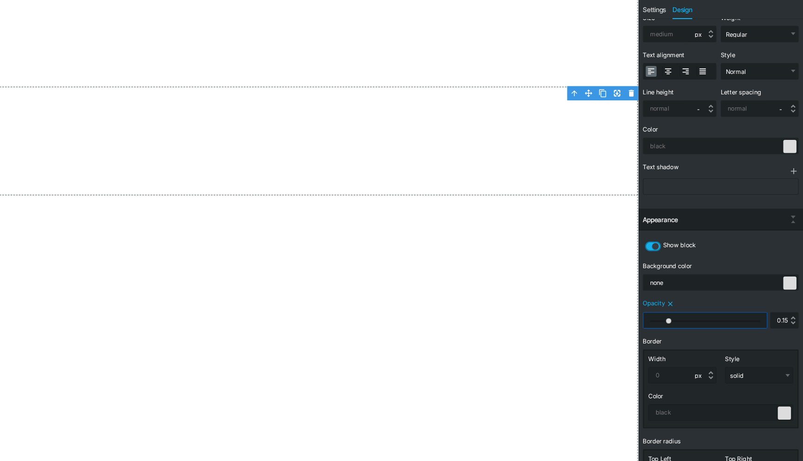
type input "0.23"
type input "0.31"
type input "0.45"
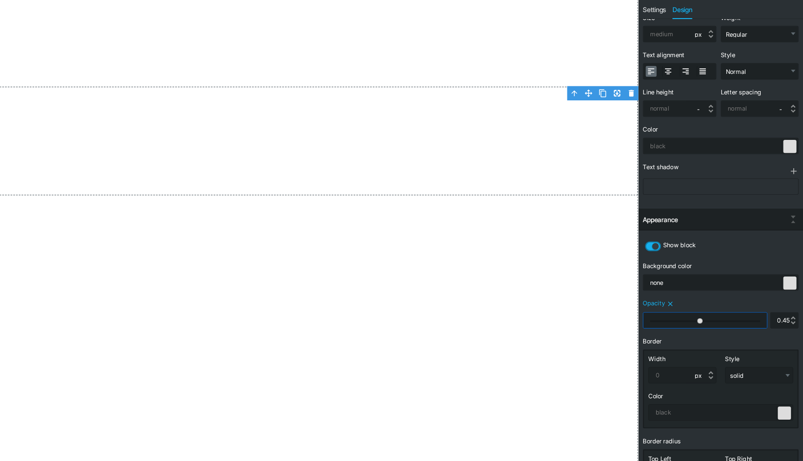
type input "0.54"
type input "0.59"
type input "0.63"
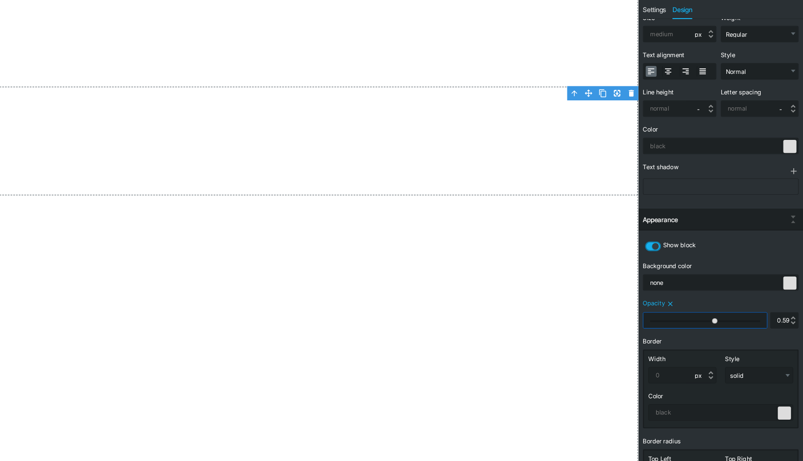
type input "0.63"
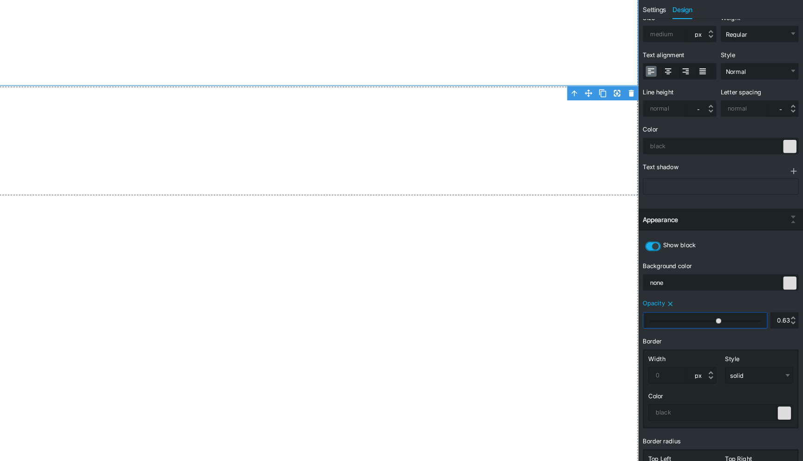
type input "0.71"
type input "0.77"
type input "0.79"
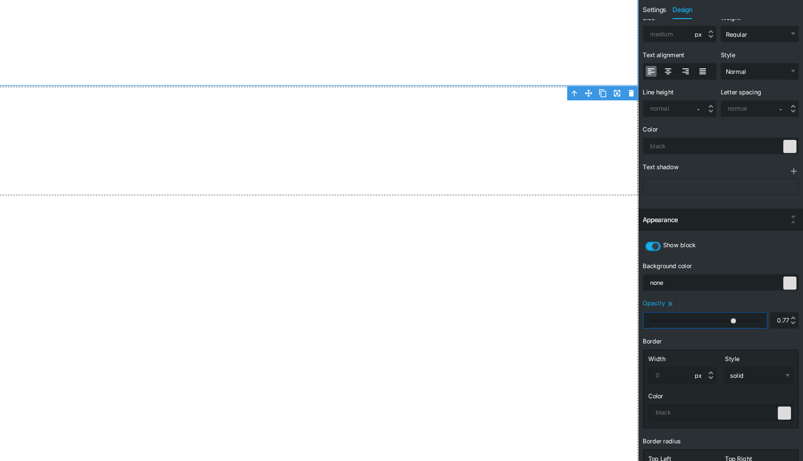
type input "0.79"
drag, startPoint x: 764, startPoint y: 317, endPoint x: 789, endPoint y: 329, distance: 27.8
click at [772, 325] on input "range" at bounding box center [720, 318] width 105 height 13
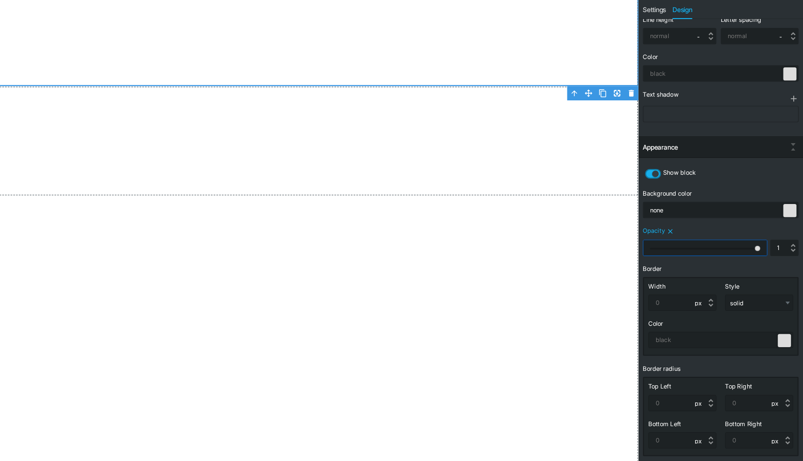
scroll to position [146, 0]
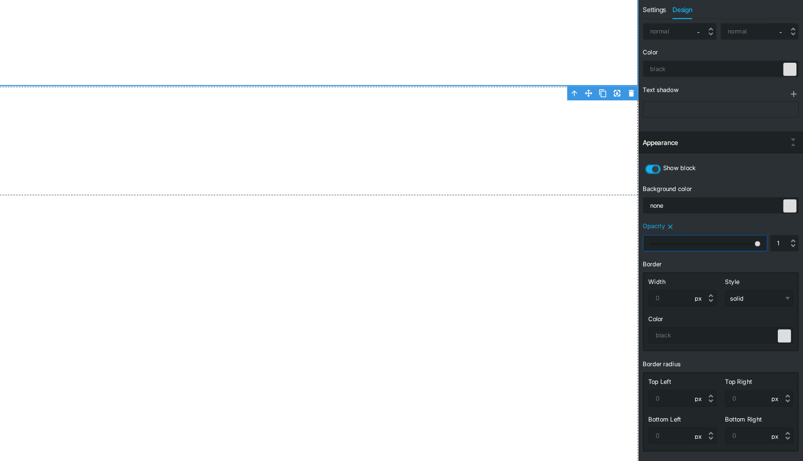
drag, startPoint x: 765, startPoint y: 252, endPoint x: 800, endPoint y: 249, distance: 35.9
click at [772, 249] on input "range" at bounding box center [720, 252] width 105 height 13
click at [674, 190] on icon at bounding box center [678, 190] width 8 height 8
click at [0, 0] on input "checkbox" at bounding box center [0, 0] width 0 height 0
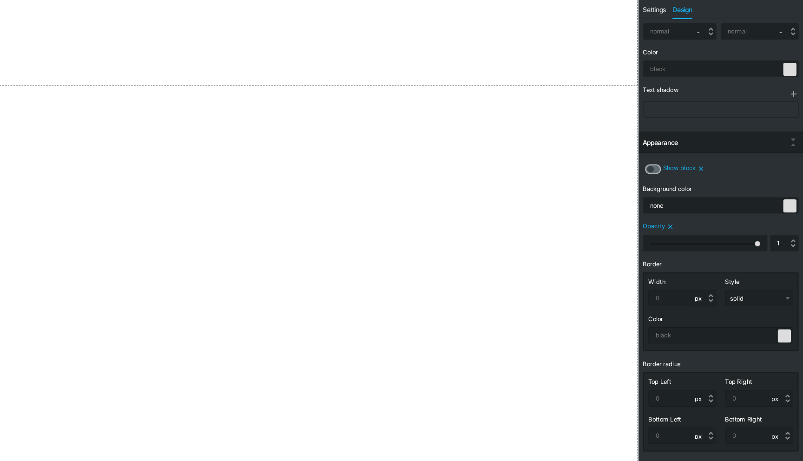
click at [674, 190] on icon at bounding box center [674, 190] width 8 height 8
click at [0, 0] on input "checkbox" at bounding box center [0, 0] width 0 height 0
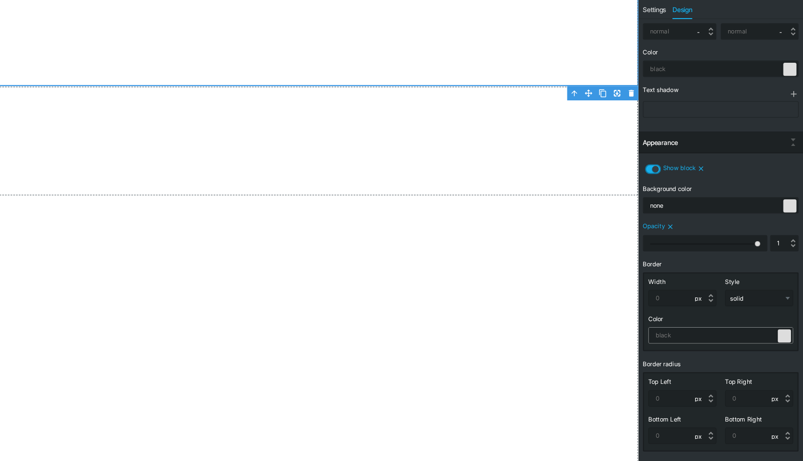
click at [785, 332] on div at bounding box center [786, 331] width 11 height 11
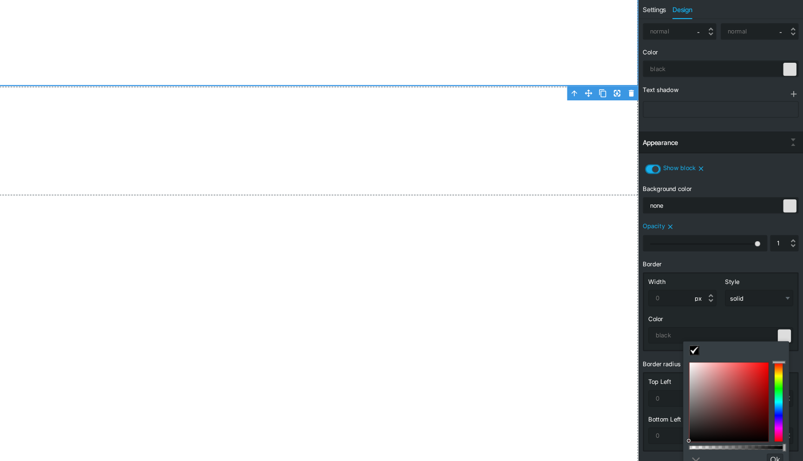
click at [770, 317] on div "Color" at bounding box center [732, 317] width 120 height 6
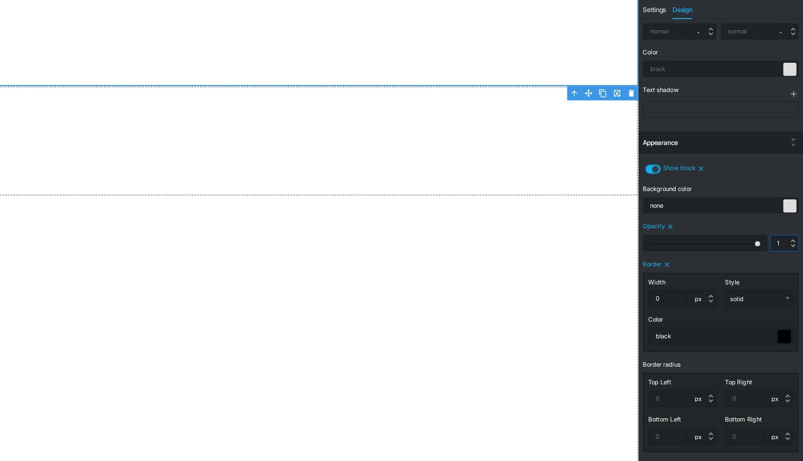
click at [786, 252] on input "1" at bounding box center [786, 252] width 23 height 13
click at [787, 254] on input "100" at bounding box center [786, 252] width 23 height 13
click at [780, 239] on div "Opacity" at bounding box center [732, 239] width 130 height 7
click at [786, 255] on input "100" at bounding box center [786, 252] width 23 height 13
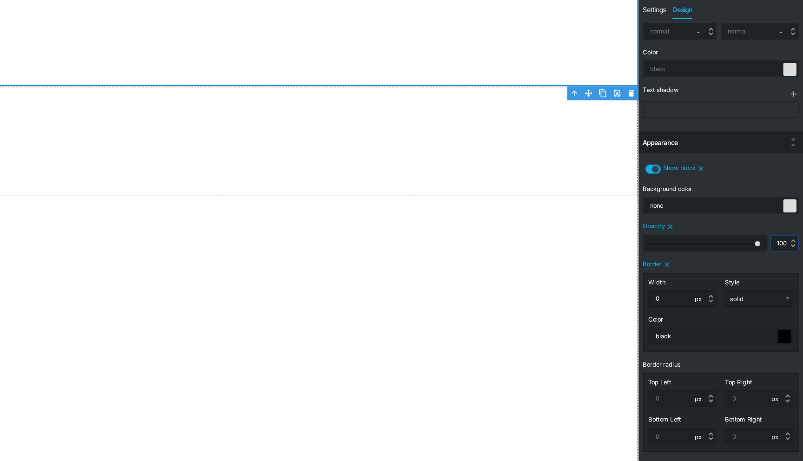
click at [786, 255] on input "100" at bounding box center [786, 252] width 23 height 13
click at [790, 254] on input "100" at bounding box center [786, 252] width 23 height 13
click at [793, 255] on div at bounding box center [794, 254] width 4 height 4
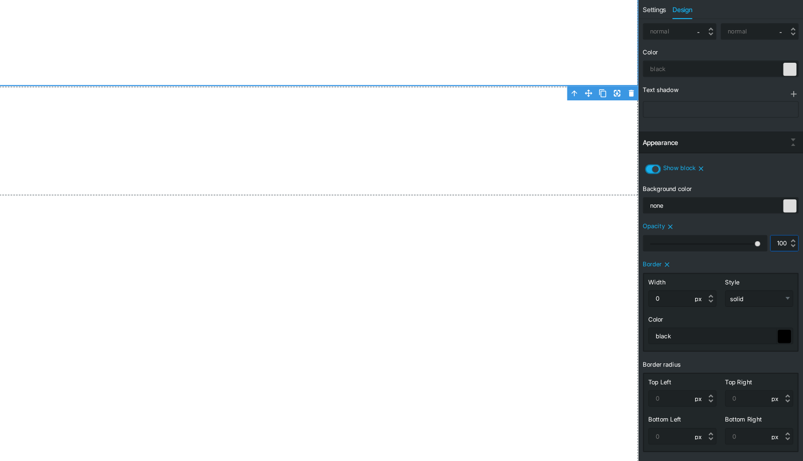
click at [793, 255] on div at bounding box center [794, 254] width 4 height 4
click at [793, 249] on div at bounding box center [795, 252] width 4 height 9
click at [794, 251] on div at bounding box center [794, 251] width 4 height 4
click at [794, 254] on div at bounding box center [794, 254] width 4 height 4
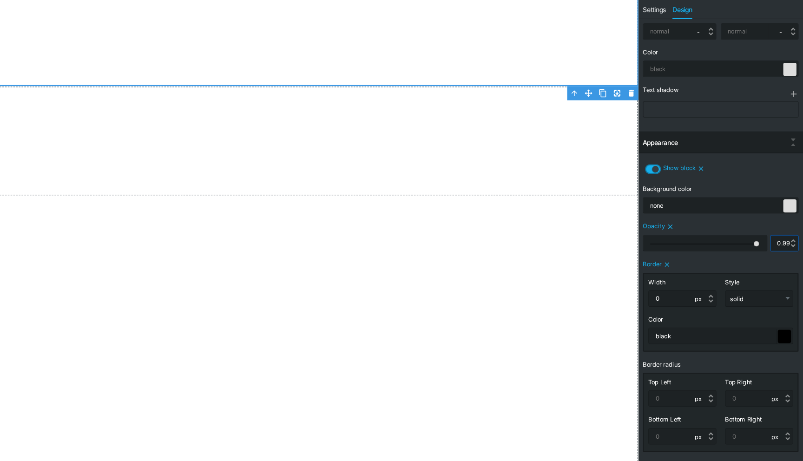
click at [794, 254] on div at bounding box center [794, 254] width 4 height 4
click at [782, 252] on input "0.96" at bounding box center [786, 252] width 23 height 13
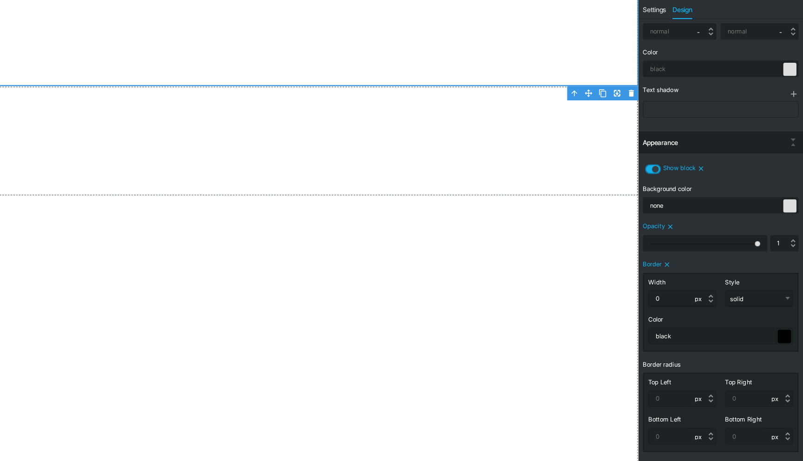
click at [759, 235] on div "Opacity 1" at bounding box center [733, 246] width 132 height 26
click at [758, 255] on input "range" at bounding box center [720, 252] width 105 height 13
click at [703, 237] on div "Opacity" at bounding box center [732, 239] width 130 height 7
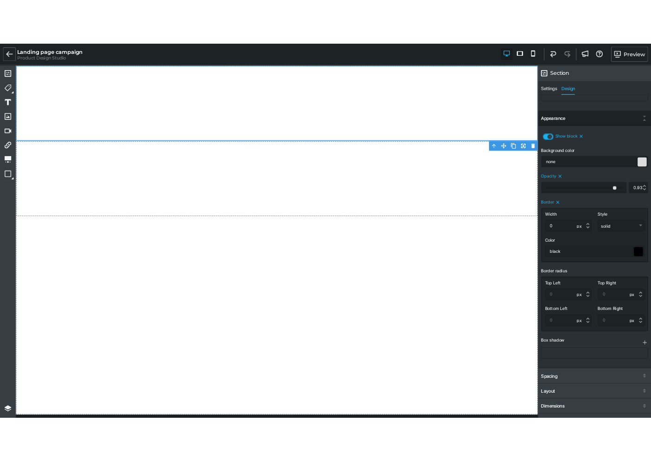
scroll to position [222, 0]
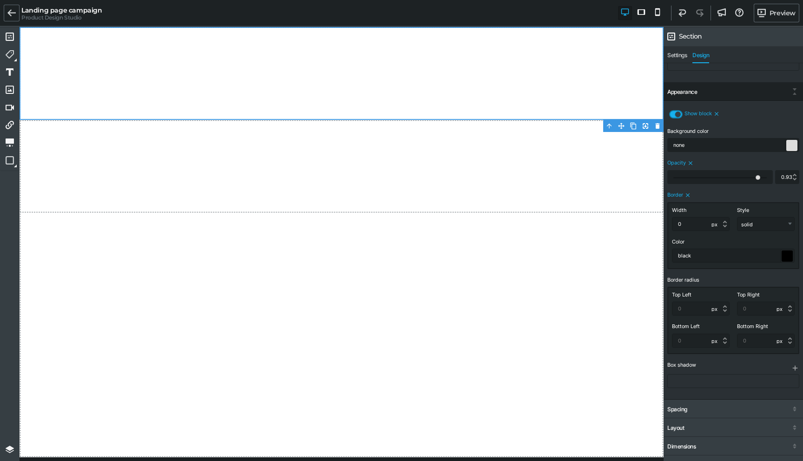
click at [690, 162] on icon at bounding box center [690, 163] width 7 height 7
click at [714, 224] on select "- px em rem vh vw" at bounding box center [714, 223] width 20 height 13
click at [785, 223] on select "none solid dotted dashed double groove ridge inset outset" at bounding box center [765, 223] width 57 height 13
click at [785, 254] on div at bounding box center [786, 255] width 11 height 11
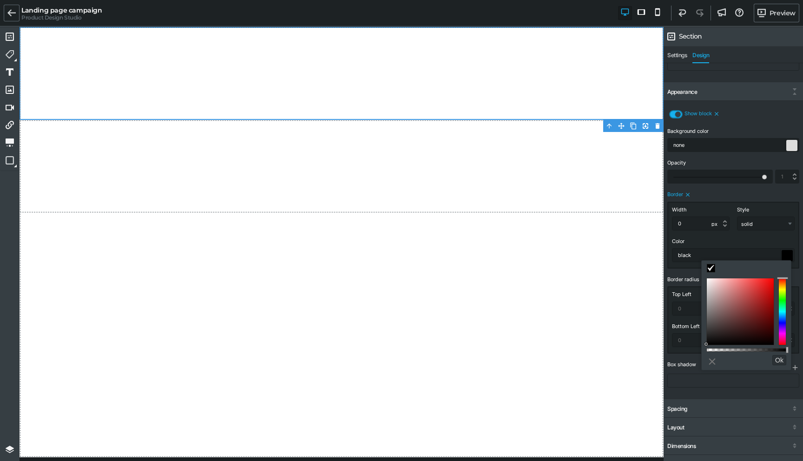
click at [707, 361] on link "⨯" at bounding box center [712, 360] width 12 height 15
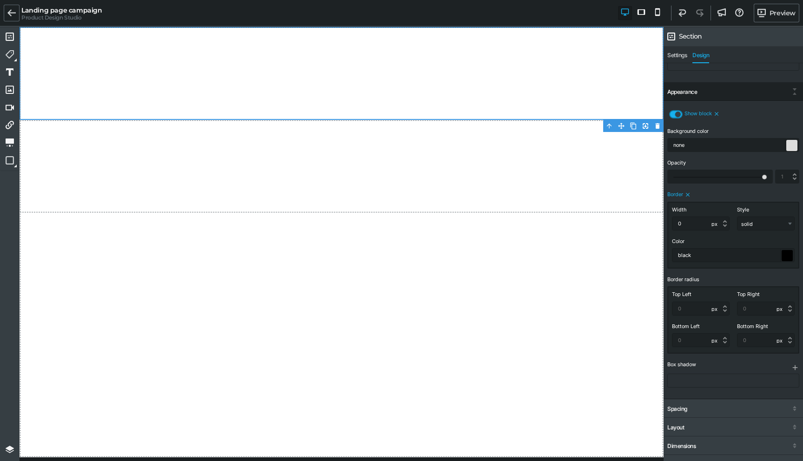
click at [716, 237] on div "Color black" at bounding box center [733, 249] width 130 height 26
click at [786, 251] on div at bounding box center [786, 255] width 11 height 11
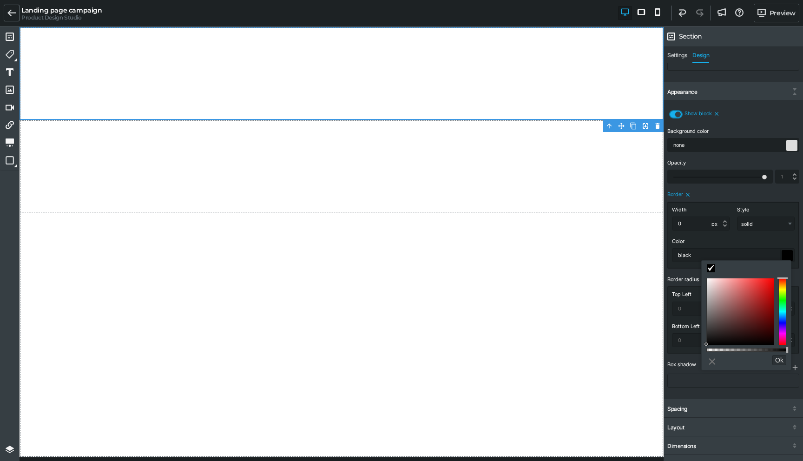
click at [710, 266] on span at bounding box center [710, 267] width 7 height 7
click at [785, 346] on div "⨯ Ok" at bounding box center [745, 389] width 89 height 232
click at [781, 355] on button "Ok" at bounding box center [779, 360] width 14 height 10
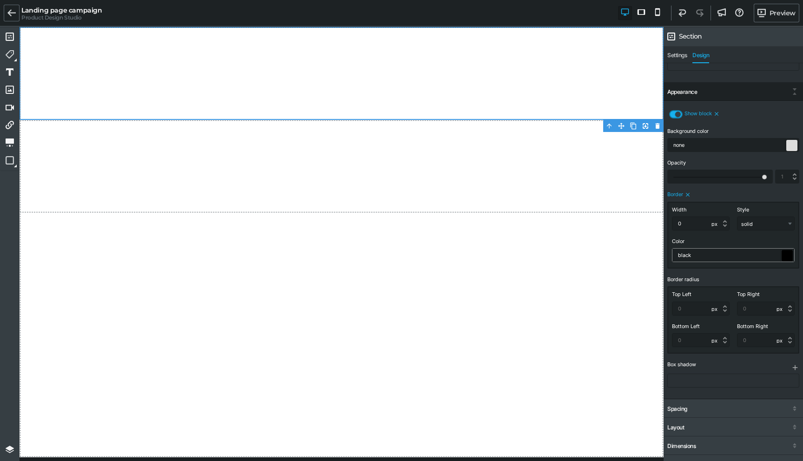
click at [786, 256] on div at bounding box center [786, 255] width 11 height 11
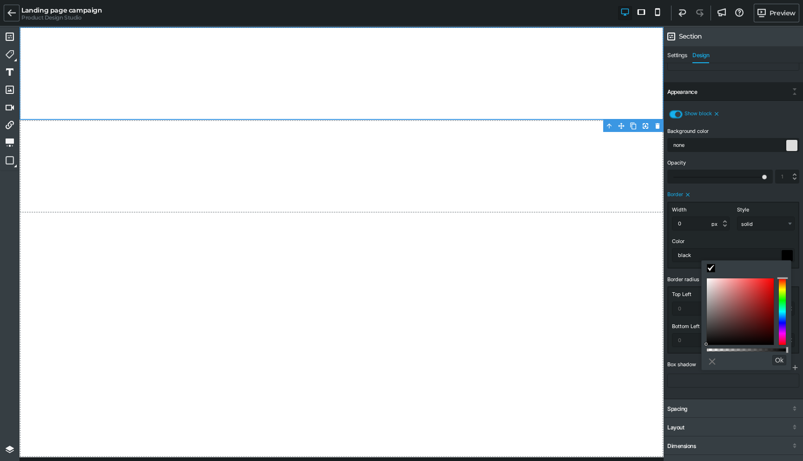
click at [686, 195] on icon at bounding box center [687, 194] width 7 height 7
click at [719, 239] on div "Color" at bounding box center [732, 241] width 120 height 6
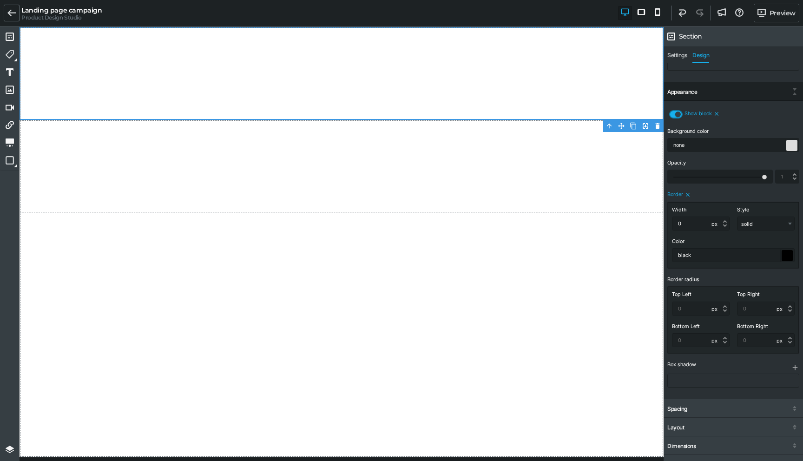
click at [687, 195] on icon at bounding box center [687, 194] width 7 height 7
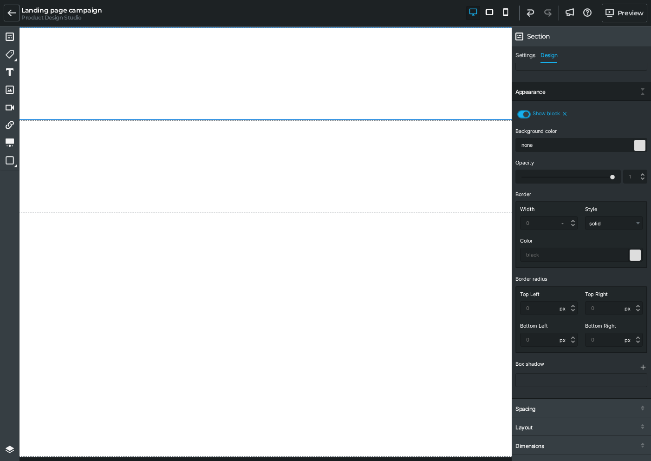
scroll to position [232, 0]
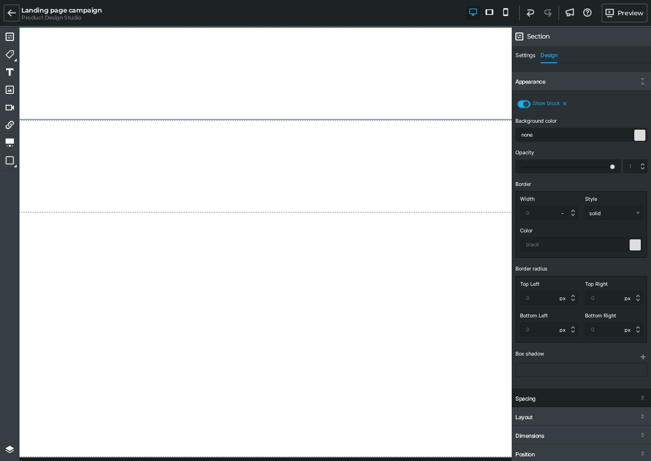
click at [563, 396] on div "Spacing" at bounding box center [581, 398] width 139 height 17
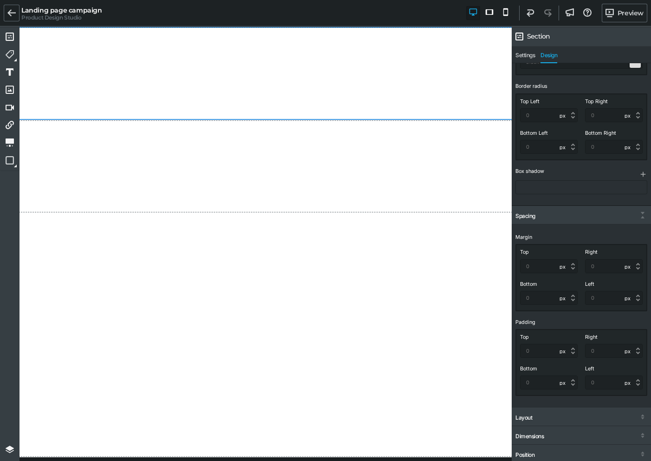
scroll to position [415, 0]
drag, startPoint x: 493, startPoint y: 439, endPoint x: 499, endPoint y: 350, distance: 88.5
click at [537, 269] on input "text" at bounding box center [549, 265] width 57 height 13
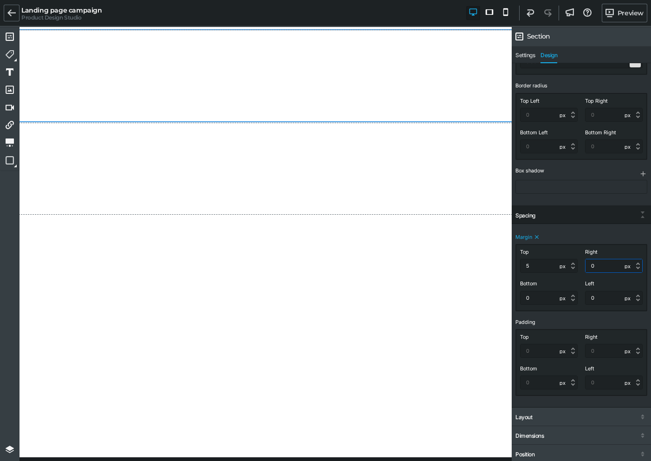
click at [599, 270] on input "0" at bounding box center [614, 265] width 57 height 13
click at [539, 299] on input "0" at bounding box center [549, 297] width 57 height 13
click at [603, 300] on input "0" at bounding box center [614, 297] width 57 height 13
click at [551, 227] on div "Margin Top 5 - px % em rem vh vw Right 5 - px % em rem vh vw Bottom 5 - px % em…" at bounding box center [581, 315] width 139 height 183
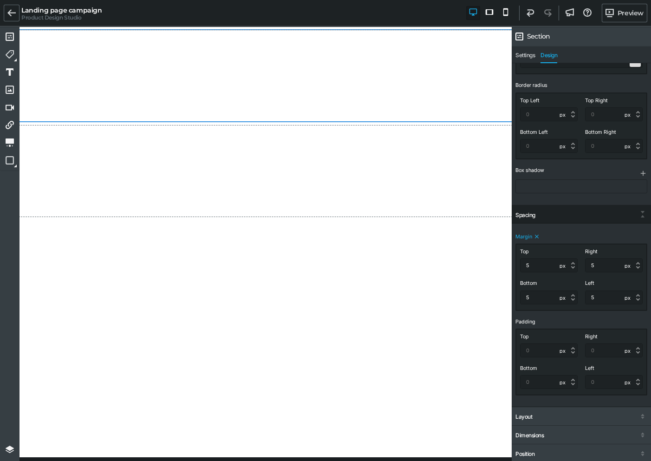
click at [575, 215] on div "Spacing" at bounding box center [581, 215] width 139 height 17
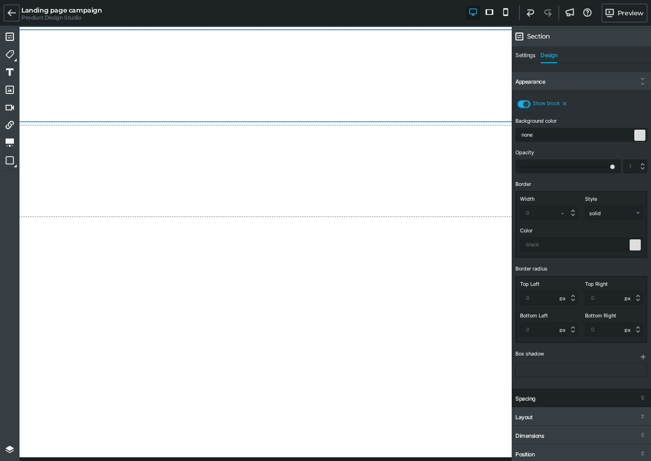
scroll to position [232, 0]
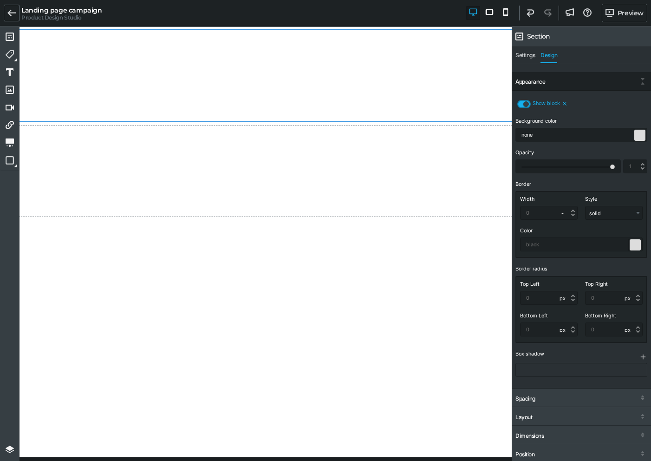
click at [575, 84] on div "Appearance" at bounding box center [581, 82] width 139 height 17
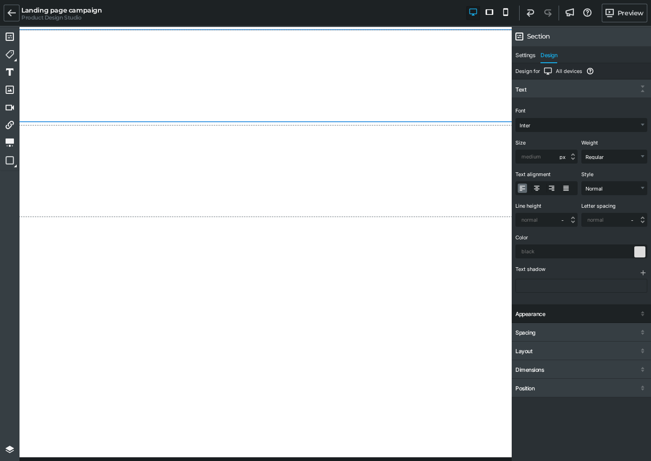
click at [540, 312] on div "Appearance" at bounding box center [531, 314] width 30 height 7
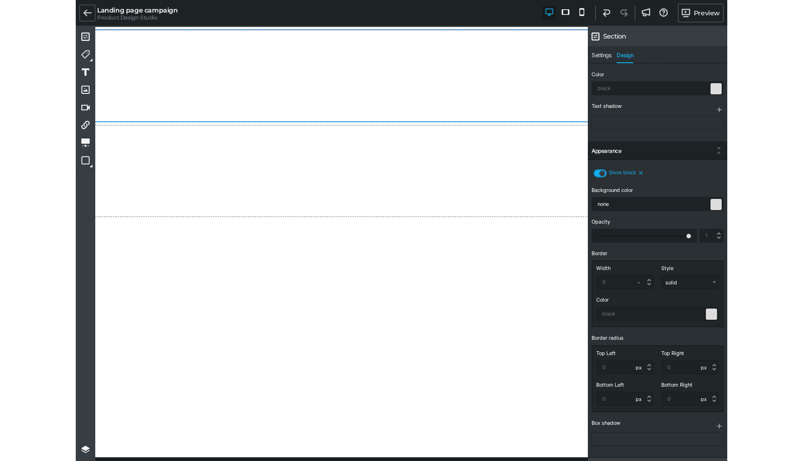
scroll to position [153, 0]
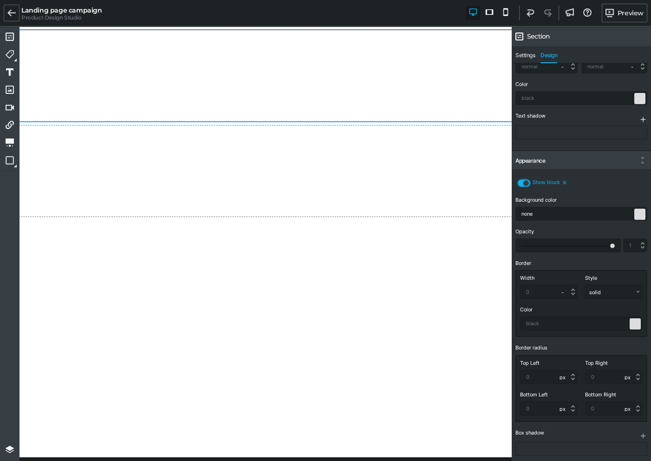
click at [644, 119] on icon "button" at bounding box center [643, 119] width 5 height 5
click at [646, 121] on icon "button" at bounding box center [643, 119] width 8 height 8
click at [642, 118] on icon "button" at bounding box center [643, 119] width 8 height 8
click at [645, 118] on icon "button" at bounding box center [643, 119] width 8 height 8
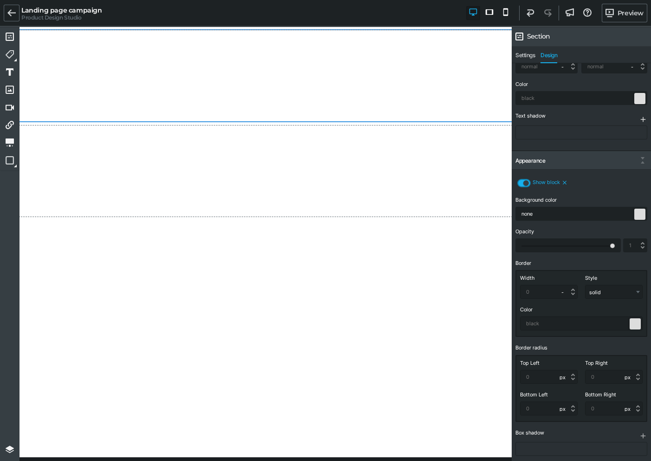
click at [645, 118] on icon "button" at bounding box center [643, 119] width 8 height 8
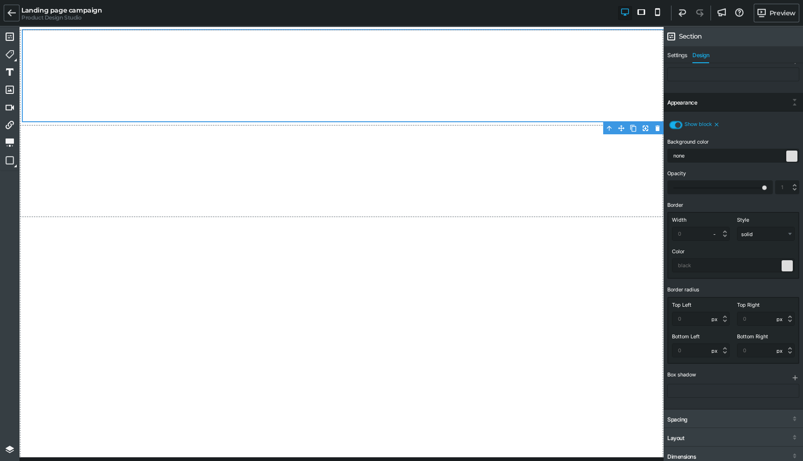
scroll to position [211, 0]
click at [786, 390] on div at bounding box center [733, 391] width 132 height 14
click at [796, 377] on icon "button" at bounding box center [795, 378] width 8 height 8
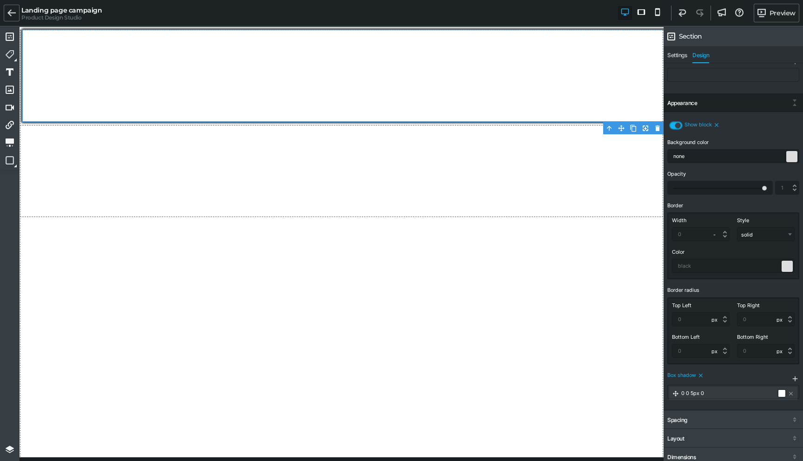
click at [796, 377] on icon "button" at bounding box center [795, 378] width 8 height 8
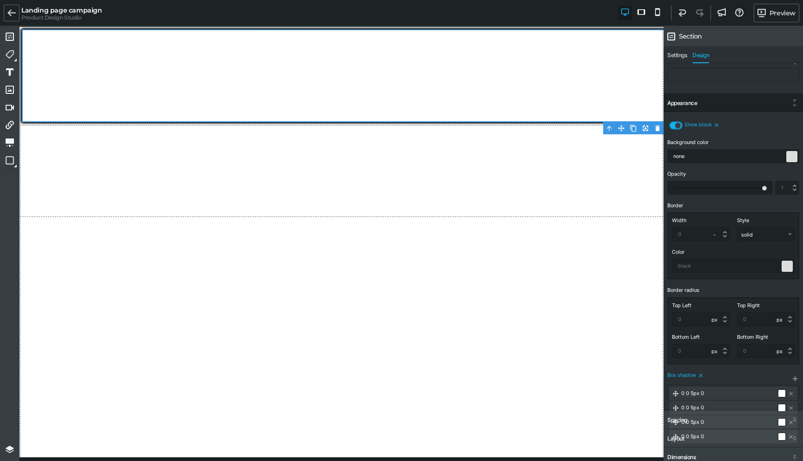
scroll to position [233, 0]
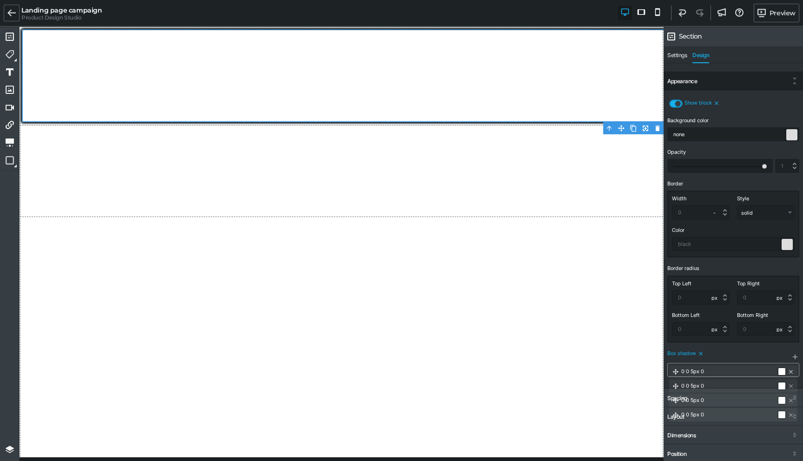
click at [789, 370] on icon at bounding box center [790, 371] width 7 height 7
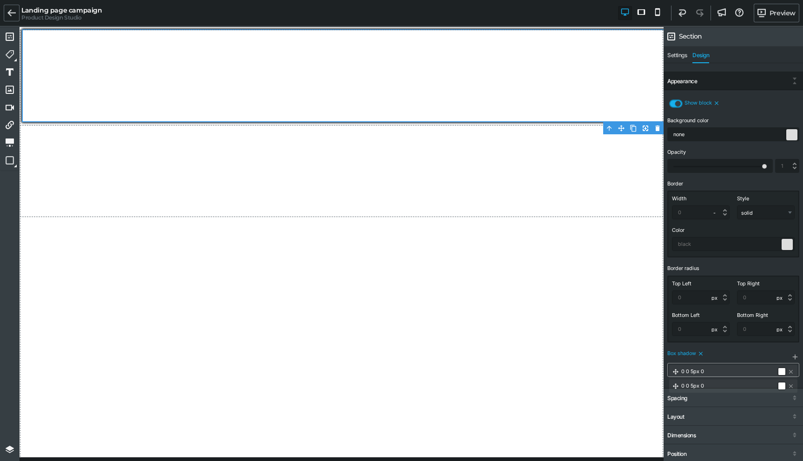
click at [789, 370] on icon at bounding box center [790, 371] width 7 height 7
click at [766, 356] on div "Box shadow" at bounding box center [732, 353] width 130 height 7
click at [783, 371] on div at bounding box center [781, 371] width 7 height 7
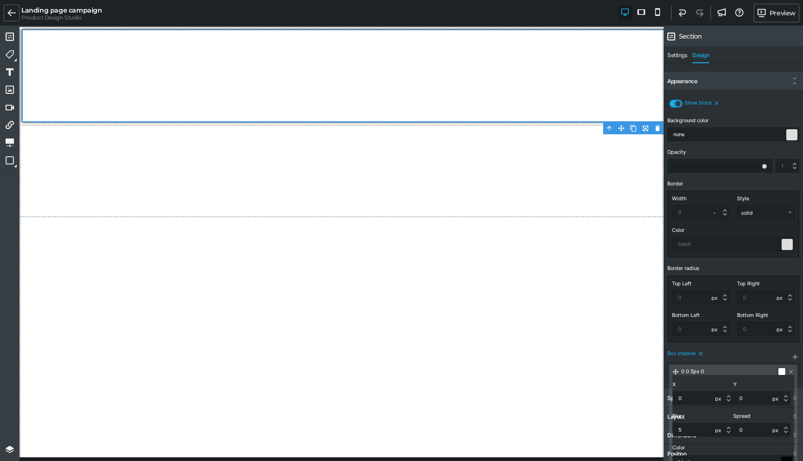
scroll to position [279, 0]
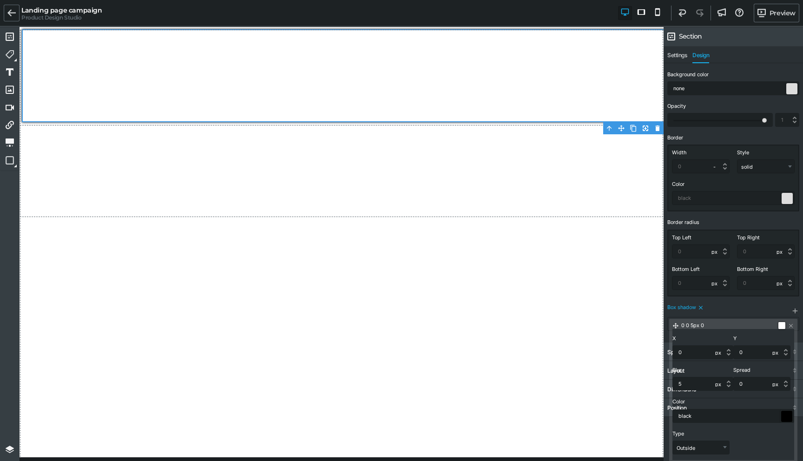
click at [761, 306] on div "Box shadow" at bounding box center [732, 307] width 130 height 7
click at [792, 323] on icon at bounding box center [790, 325] width 7 height 7
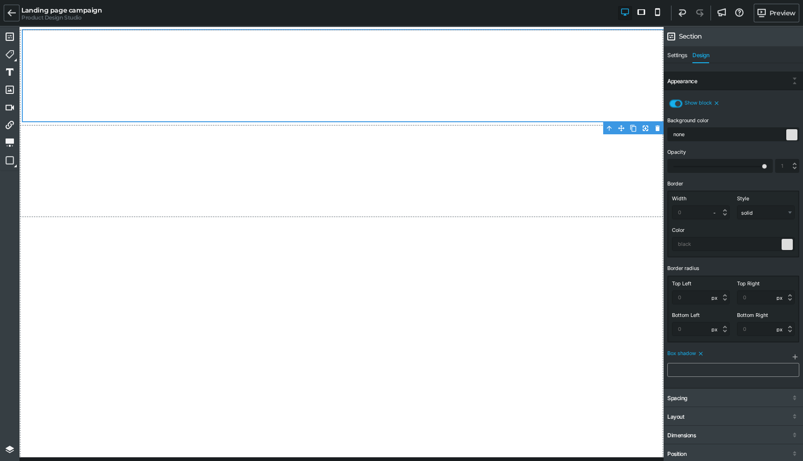
click at [704, 354] on div "Box shadow" at bounding box center [732, 353] width 130 height 7
click at [699, 353] on icon at bounding box center [701, 354] width 4 height 4
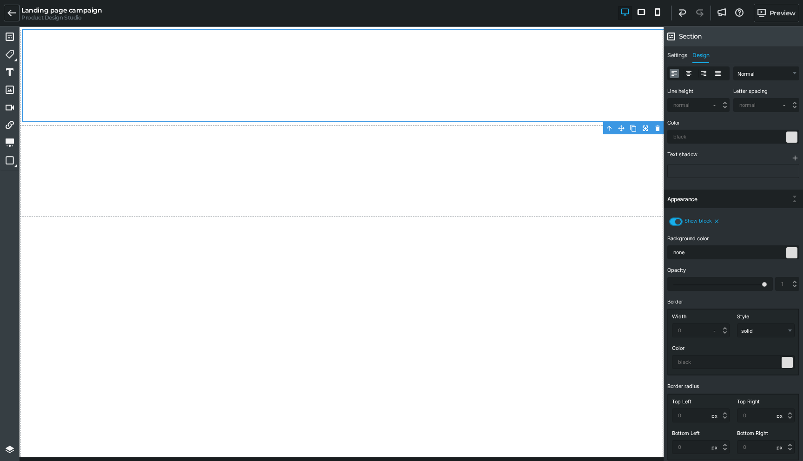
scroll to position [113, 0]
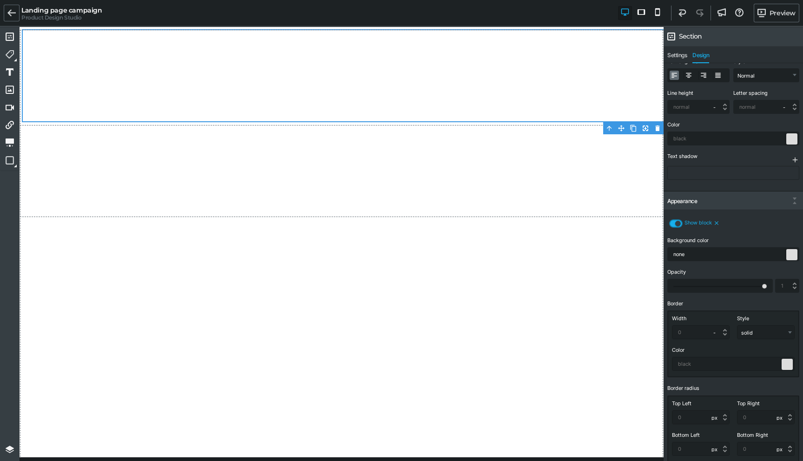
click at [794, 162] on icon "button" at bounding box center [795, 160] width 8 height 8
click at [795, 160] on icon "button" at bounding box center [795, 160] width 8 height 8
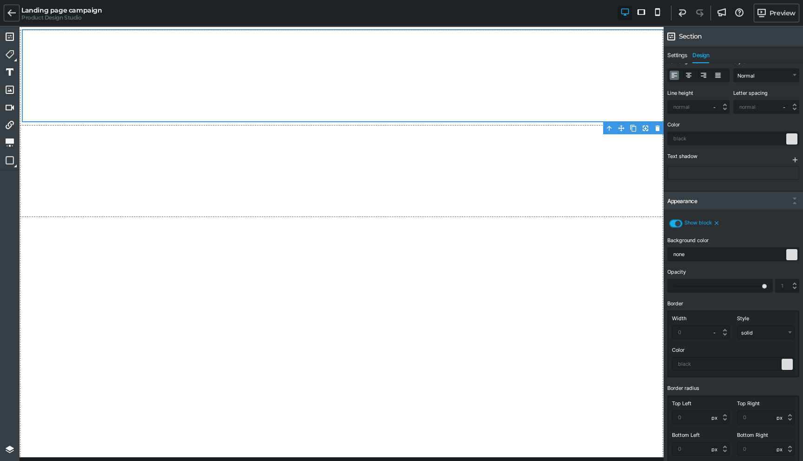
click at [795, 160] on icon "button" at bounding box center [795, 160] width 8 height 8
click at [760, 171] on div at bounding box center [733, 173] width 132 height 14
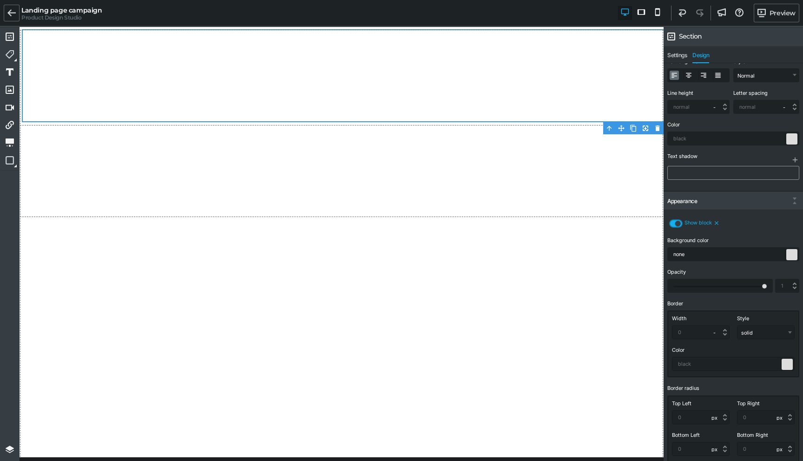
click at [760, 171] on div at bounding box center [733, 173] width 132 height 14
click at [794, 159] on icon "button" at bounding box center [795, 160] width 8 height 8
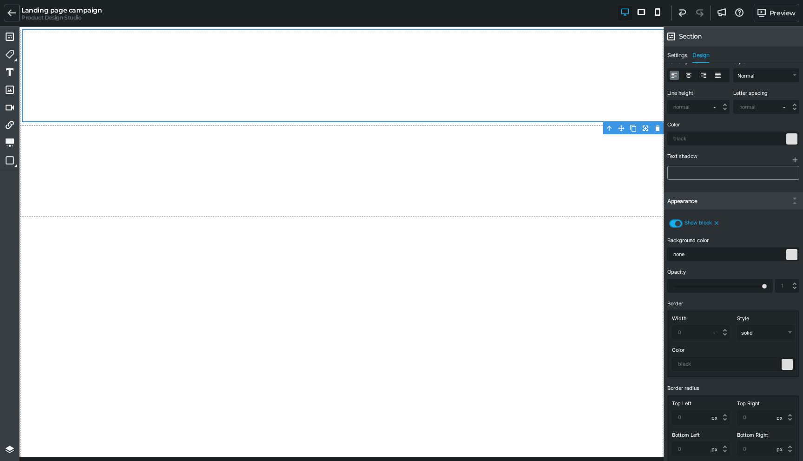
click at [770, 176] on div at bounding box center [733, 173] width 132 height 14
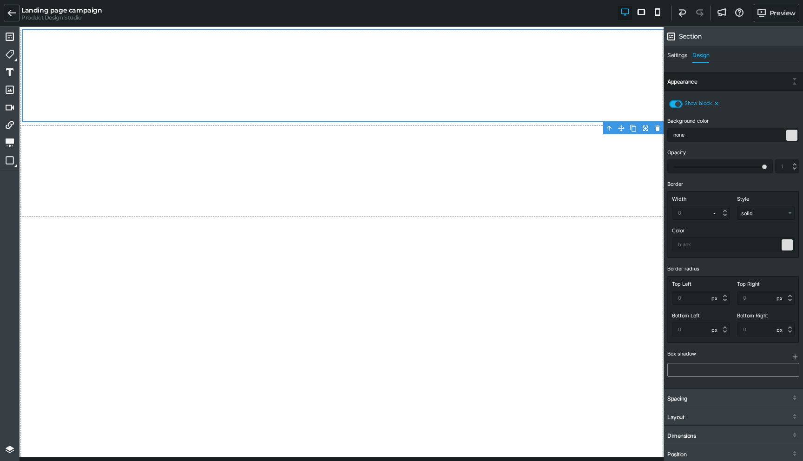
scroll to position [230, 0]
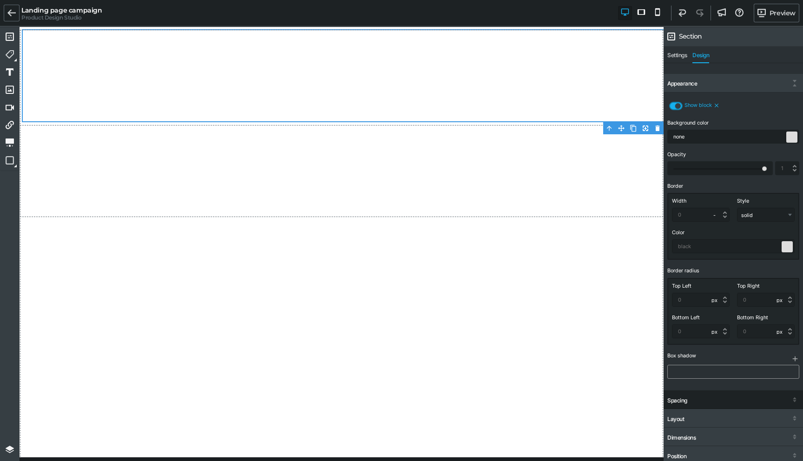
click at [733, 400] on div "Spacing" at bounding box center [732, 400] width 139 height 17
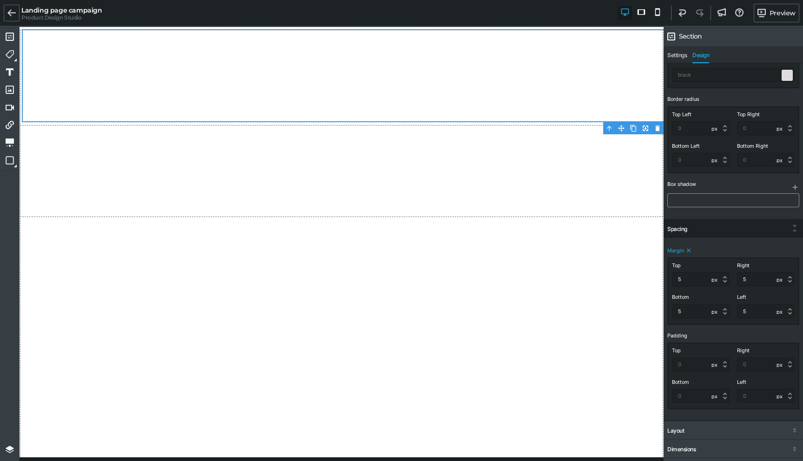
scroll to position [403, 0]
click at [689, 249] on icon at bounding box center [688, 249] width 7 height 7
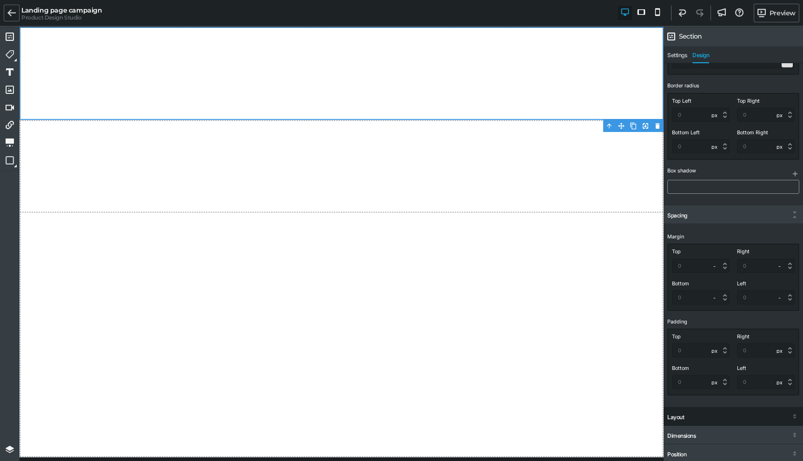
click at [698, 419] on div "Layout" at bounding box center [732, 417] width 139 height 17
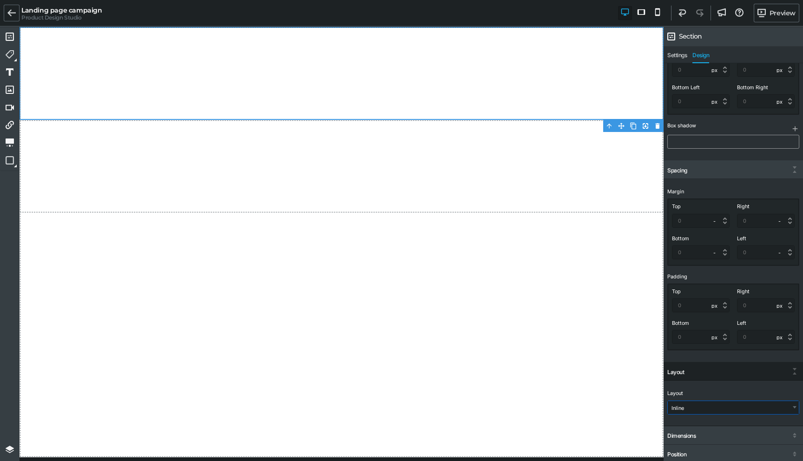
click at [697, 410] on select "Inline Stacked Flex (Advanced)" at bounding box center [733, 407] width 131 height 13
click at [695, 406] on select "Inline Stacked Flex (Advanced)" at bounding box center [733, 407] width 131 height 13
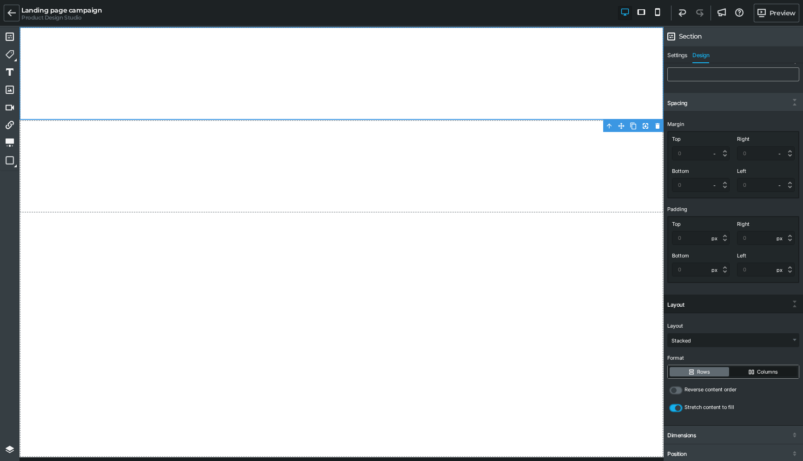
click at [761, 371] on label "Columns" at bounding box center [762, 371] width 67 height 9
click at [0, 0] on input "Columns" at bounding box center [0, 0] width 0 height 0
click at [702, 374] on label "Rows" at bounding box center [698, 371] width 59 height 9
click at [0, 0] on input "Rows" at bounding box center [0, 0] width 0 height 0
click at [675, 390] on icon at bounding box center [674, 390] width 8 height 8
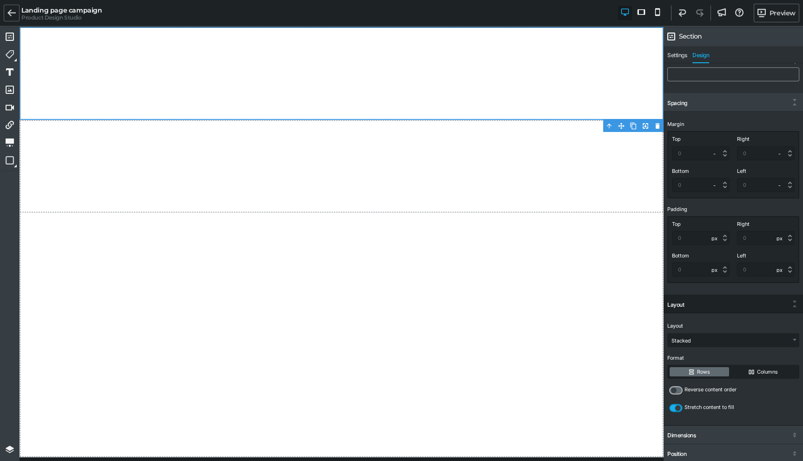
click at [0, 0] on input "checkbox" at bounding box center [0, 0] width 0 height 0
click at [700, 373] on label "Rows" at bounding box center [698, 371] width 59 height 9
click at [0, 0] on input "Rows" at bounding box center [0, 0] width 0 height 0
click at [749, 373] on label "Columns" at bounding box center [762, 371] width 67 height 9
click at [0, 0] on input "Columns" at bounding box center [0, 0] width 0 height 0
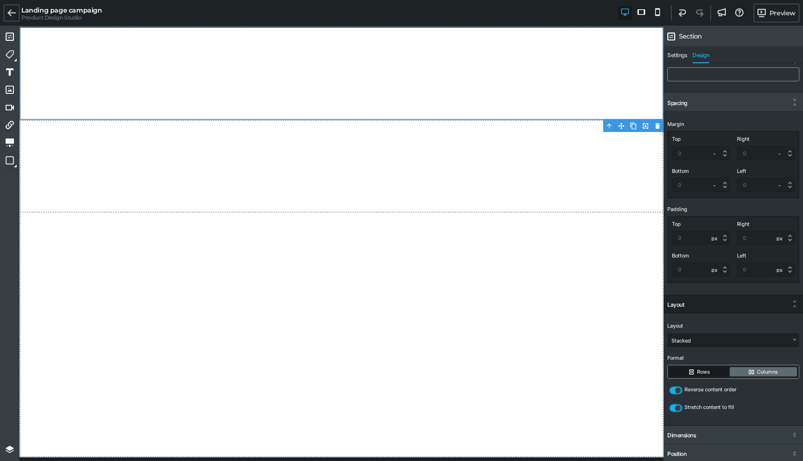
click at [694, 374] on label "Rows" at bounding box center [698, 371] width 59 height 9
click at [0, 0] on input "Rows" at bounding box center [0, 0] width 0 height 0
click at [682, 335] on select "Inline Stacked Flex (Advanced)" at bounding box center [733, 340] width 131 height 13
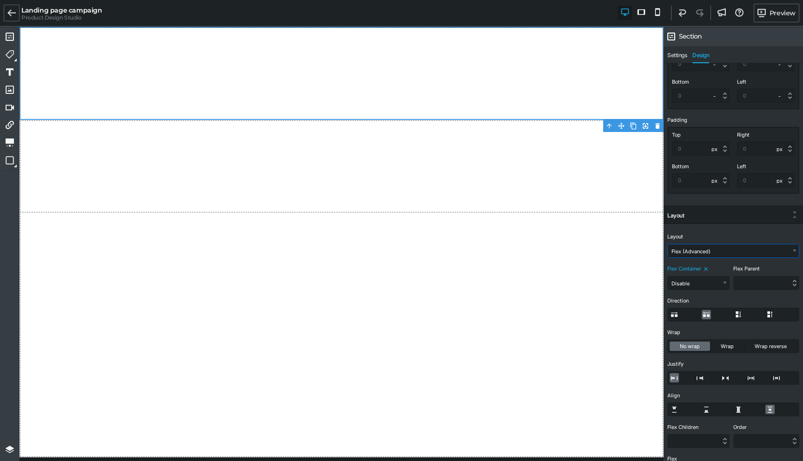
scroll to position [621, 0]
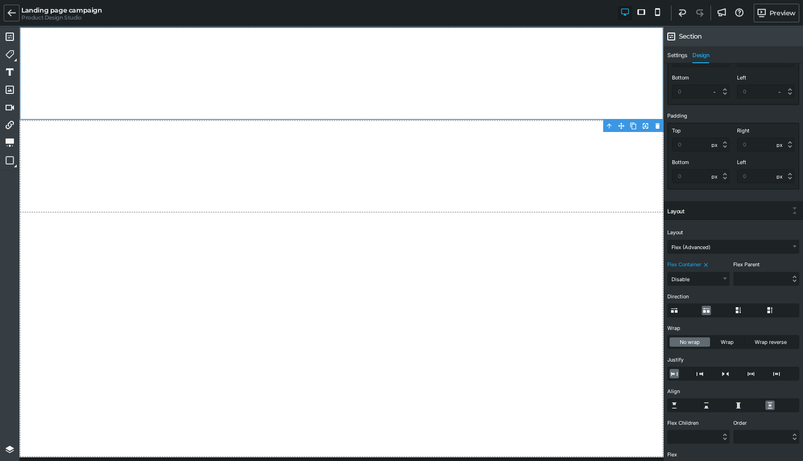
click at [707, 263] on icon at bounding box center [706, 264] width 4 height 4
click at [699, 242] on select "Inline Stacked Flex (Advanced)" at bounding box center [733, 246] width 131 height 13
click at [720, 281] on select "Disable Enable" at bounding box center [698, 278] width 61 height 13
click at [758, 275] on input "text" at bounding box center [765, 278] width 65 height 13
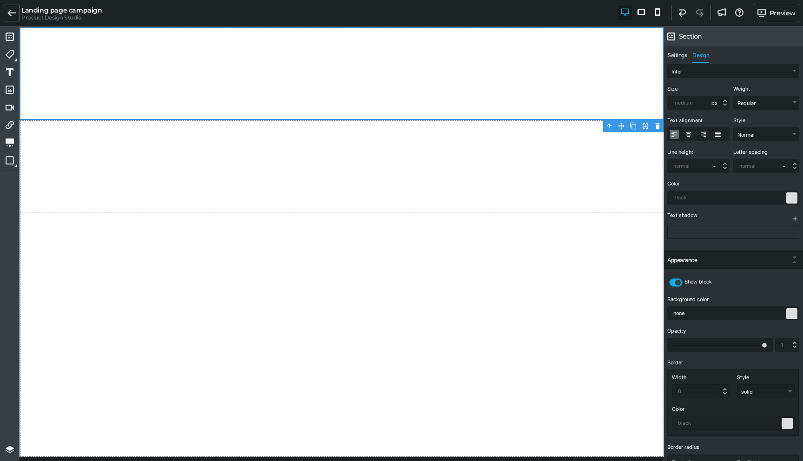
scroll to position [0, 0]
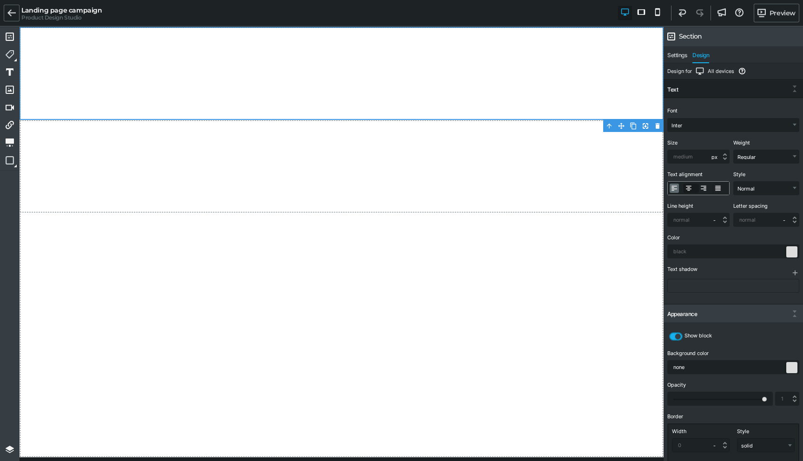
click at [692, 190] on label at bounding box center [688, 187] width 9 height 9
click at [0, 0] on input "radio" at bounding box center [0, 0] width 0 height 0
click at [703, 189] on label at bounding box center [703, 188] width 9 height 9
click at [0, 0] on input "radio" at bounding box center [0, 0] width 0 height 0
click at [719, 190] on label at bounding box center [717, 188] width 9 height 9
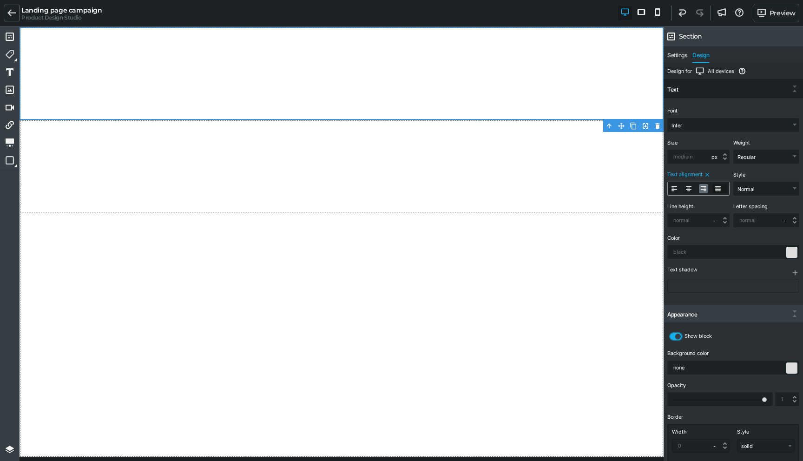
click at [0, 0] on input "radio" at bounding box center [0, 0] width 0 height 0
click at [707, 174] on icon at bounding box center [707, 174] width 7 height 7
click at [713, 219] on select "- px % em rem vh vw" at bounding box center [714, 219] width 20 height 13
click at [738, 233] on div "Color" at bounding box center [733, 245] width 132 height 26
click at [746, 156] on select "Light Regular Medium Bold" at bounding box center [765, 156] width 65 height 13
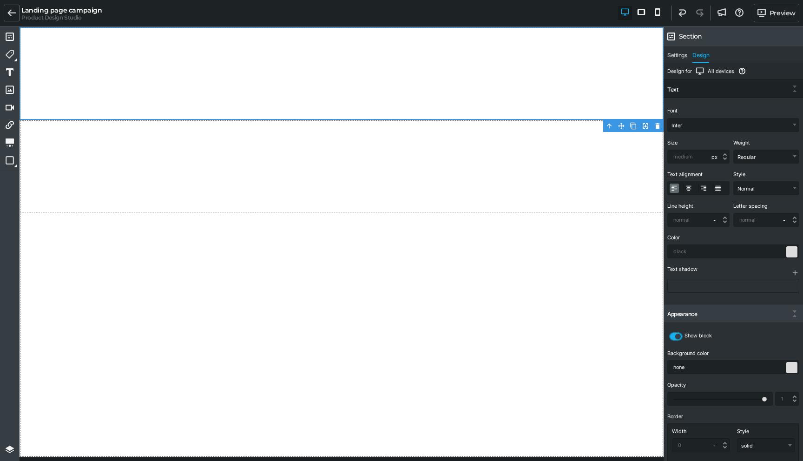
click at [718, 133] on div "Font Anton Comic Neue Crimson Pro Fira Sans Inter Merriweather Montserrat Noto …" at bounding box center [732, 200] width 139 height 205
click at [744, 158] on select "Light Regular Medium Bold" at bounding box center [765, 156] width 65 height 13
click at [712, 136] on div "Font Anton Comic Neue Crimson Pro Fira Sans Inter Merriweather Montserrat Noto …" at bounding box center [732, 200] width 139 height 205
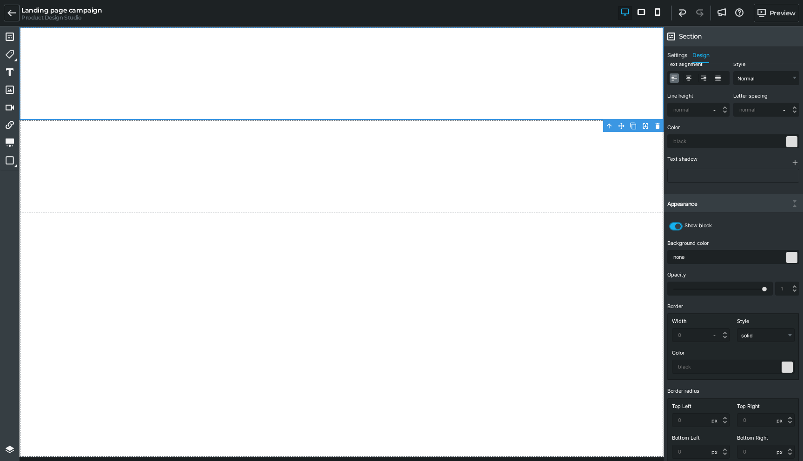
scroll to position [105, 0]
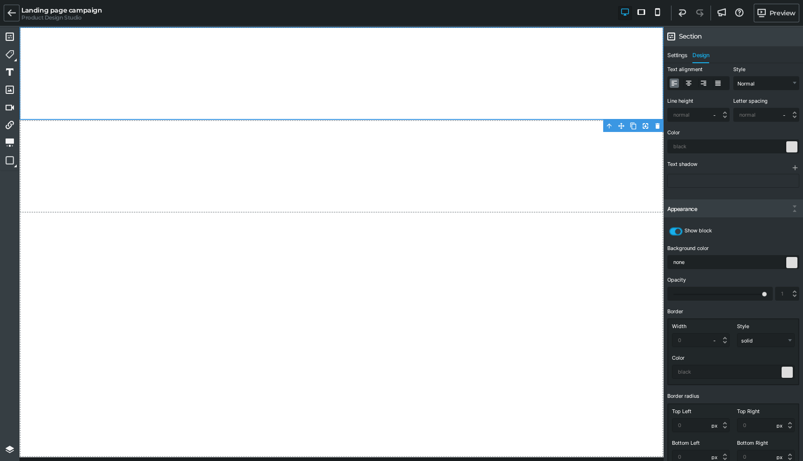
click at [708, 210] on div "Appearance" at bounding box center [732, 209] width 139 height 17
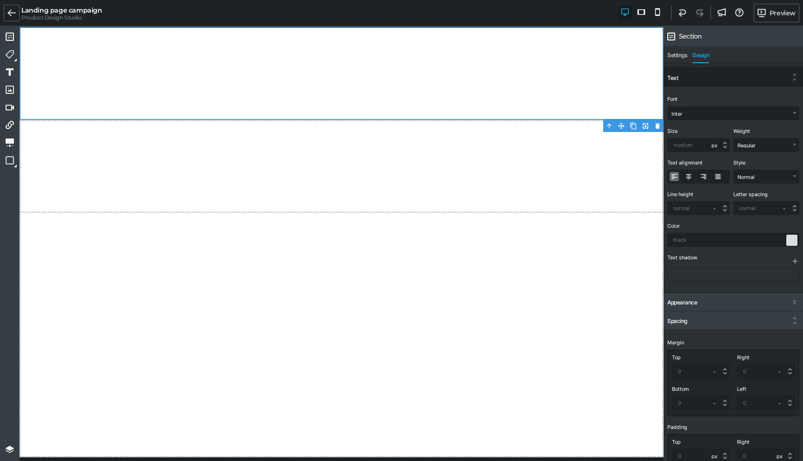
scroll to position [7, 0]
click at [691, 81] on div "Text" at bounding box center [732, 82] width 139 height 17
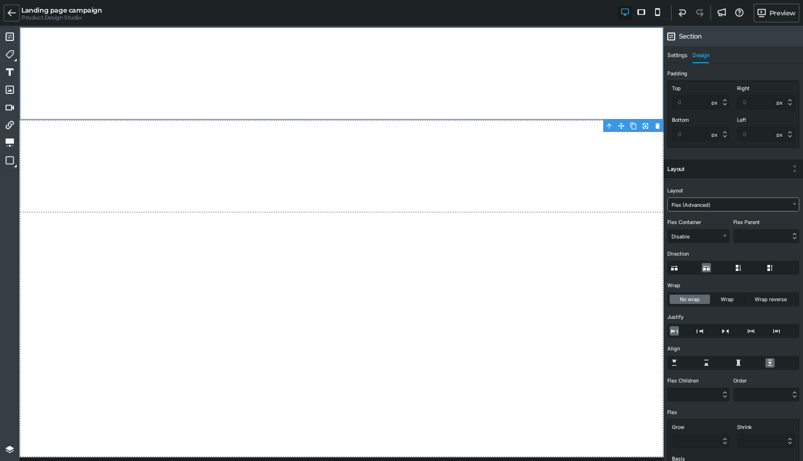
scroll to position [164, 0]
click at [686, 201] on select "Inline Stacked Flex (Advanced)" at bounding box center [733, 200] width 131 height 13
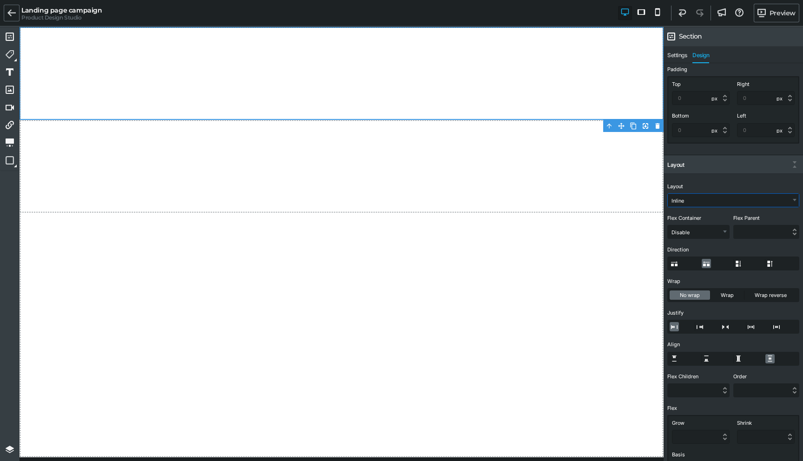
scroll to position [0, 0]
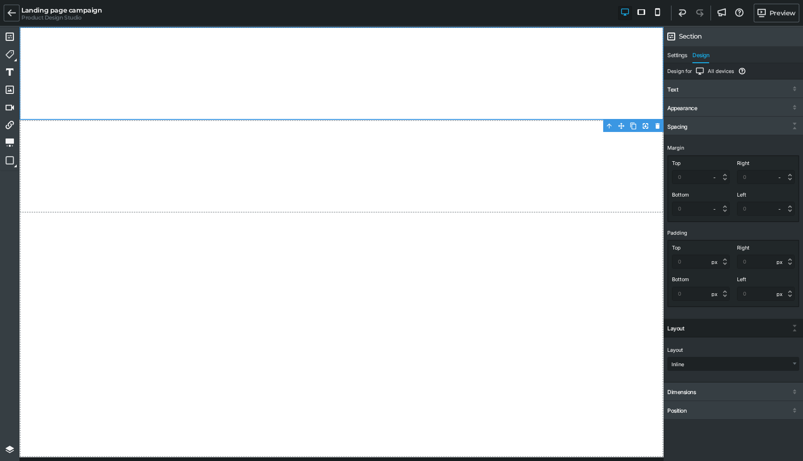
click at [673, 351] on span "Layout" at bounding box center [675, 350] width 16 height 6
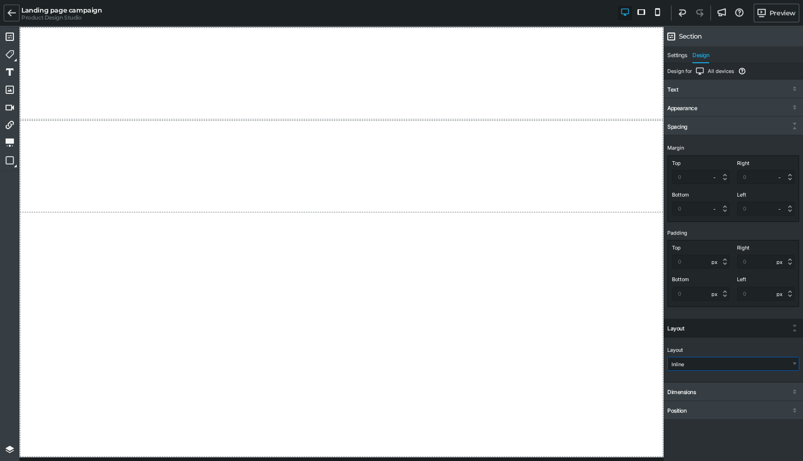
click at [689, 362] on select "Inline Stacked Flex (Advanced)" at bounding box center [733, 363] width 131 height 13
click at [692, 344] on div "Layout Inline Stacked Flex (Advanced) Format Rows Columns Reverse content order…" at bounding box center [732, 359] width 139 height 45
click at [690, 369] on select "Inline Stacked Flex (Advanced)" at bounding box center [733, 363] width 131 height 13
click at [687, 340] on div "Layout Inline Stacked Flex (Advanced) Format Rows Columns Reverse content order…" at bounding box center [732, 359] width 139 height 45
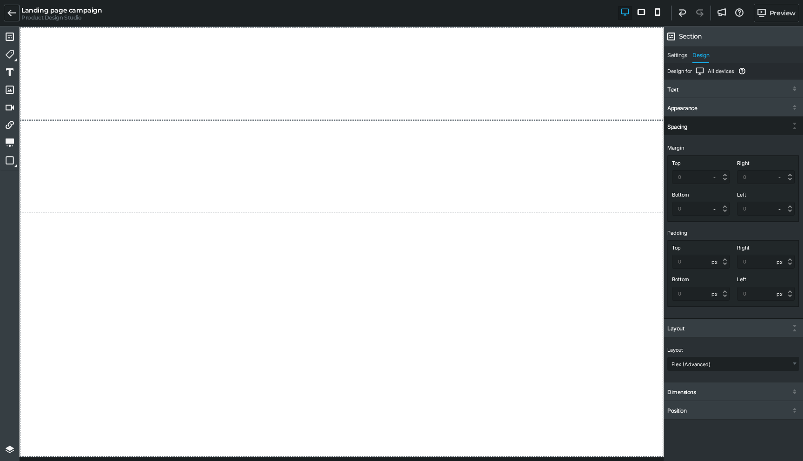
click at [691, 126] on div "Spacing" at bounding box center [732, 126] width 139 height 17
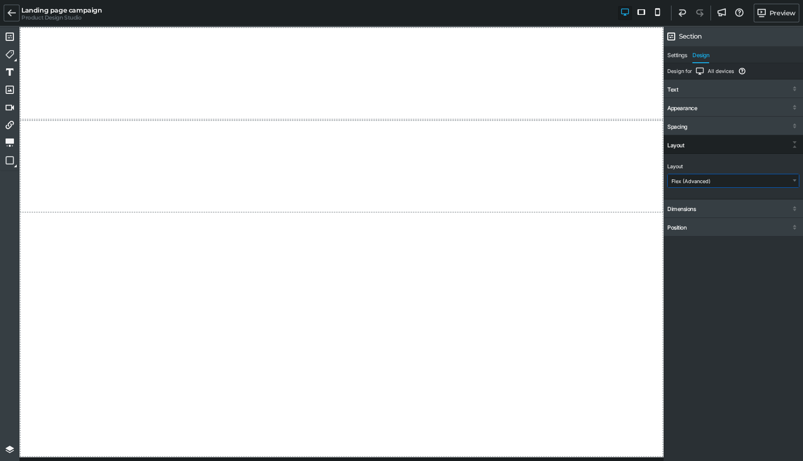
click at [686, 178] on select "Inline Stacked Flex (Advanced)" at bounding box center [733, 180] width 131 height 13
click at [687, 181] on select "Inline Stacked Flex (Advanced)" at bounding box center [733, 180] width 131 height 13
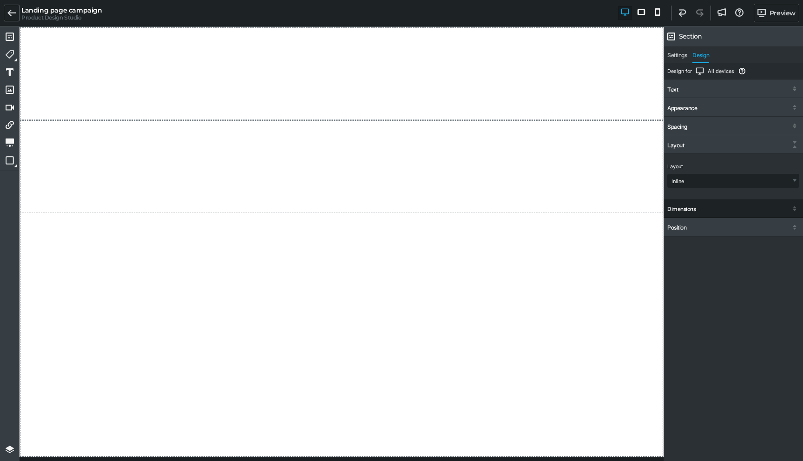
click at [693, 210] on div "Dimensions" at bounding box center [681, 209] width 28 height 7
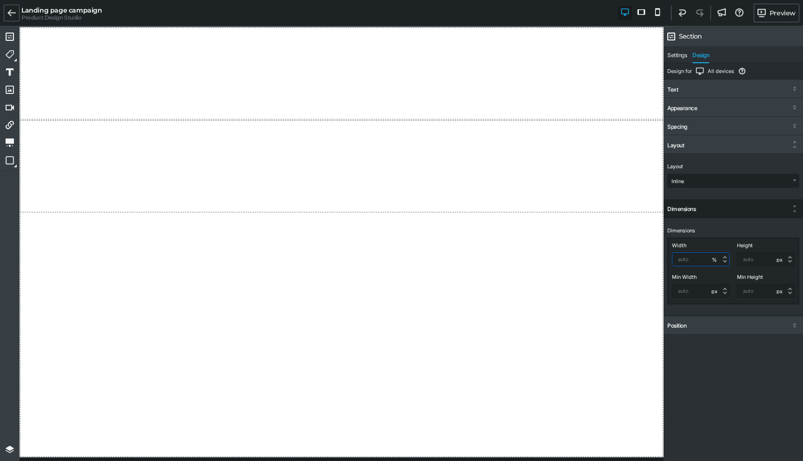
click at [714, 260] on select "- px % em rem" at bounding box center [714, 259] width 20 height 13
click at [710, 236] on div "Dimensions Width 100 - px % em rem Height - px % em rem Min Width - px % em rem…" at bounding box center [733, 265] width 132 height 80
click at [698, 230] on icon at bounding box center [699, 231] width 7 height 7
click at [695, 231] on div "Dimensions" at bounding box center [732, 231] width 130 height 6
click at [714, 293] on select "- px % em rem" at bounding box center [714, 290] width 20 height 13
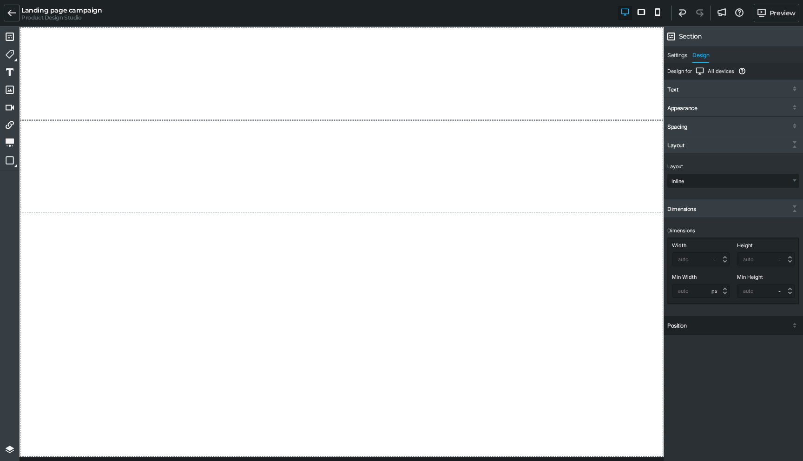
click at [687, 326] on div "Position" at bounding box center [732, 326] width 139 height 17
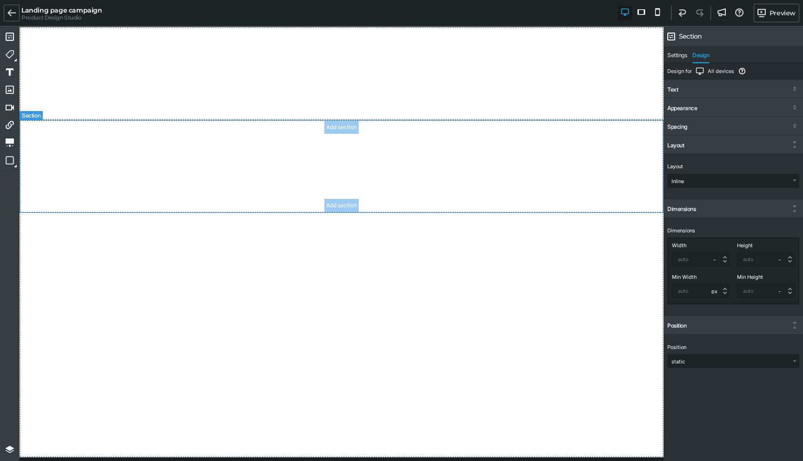
click at [431, 189] on section "Add section Add section" at bounding box center [342, 166] width 644 height 93
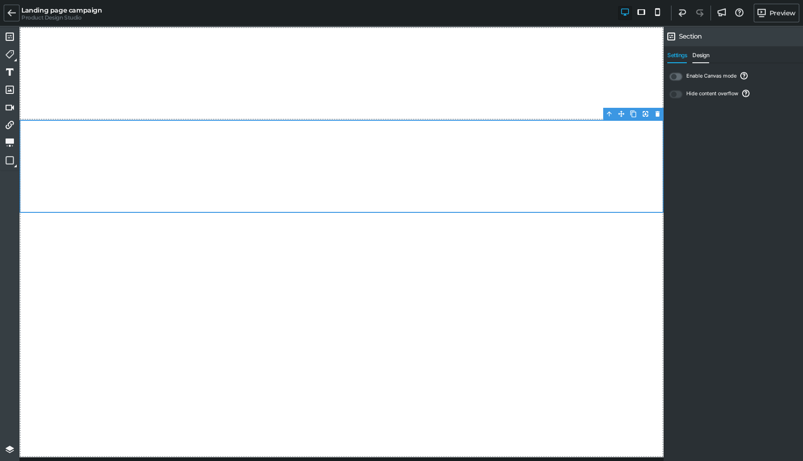
click at [700, 61] on span "Design" at bounding box center [700, 57] width 17 height 11
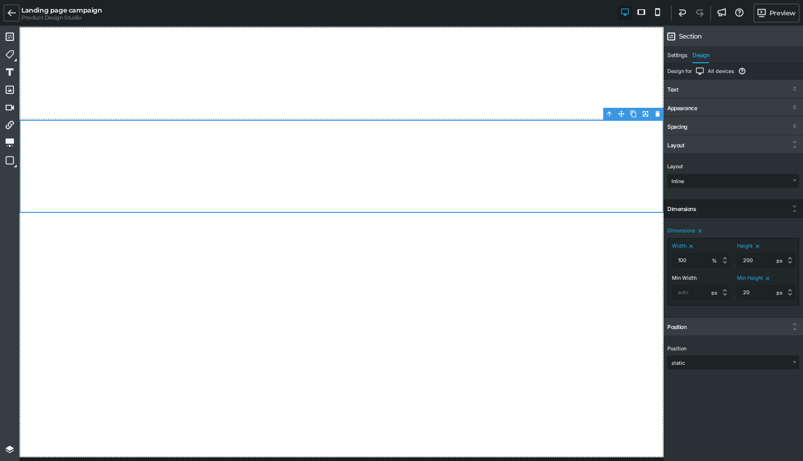
click at [699, 229] on icon at bounding box center [699, 231] width 7 height 7
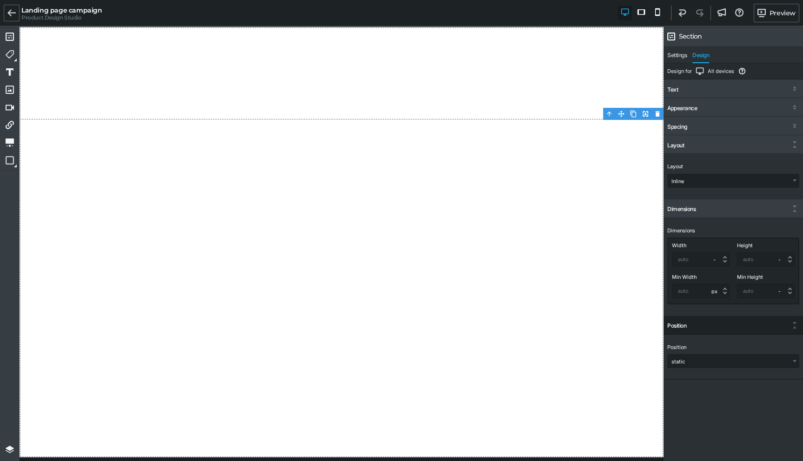
click at [721, 333] on div "Position" at bounding box center [732, 326] width 139 height 17
click at [709, 364] on select "static relative absolute fixed" at bounding box center [733, 360] width 131 height 13
click at [703, 360] on select "static relative absolute fixed" at bounding box center [733, 361] width 131 height 13
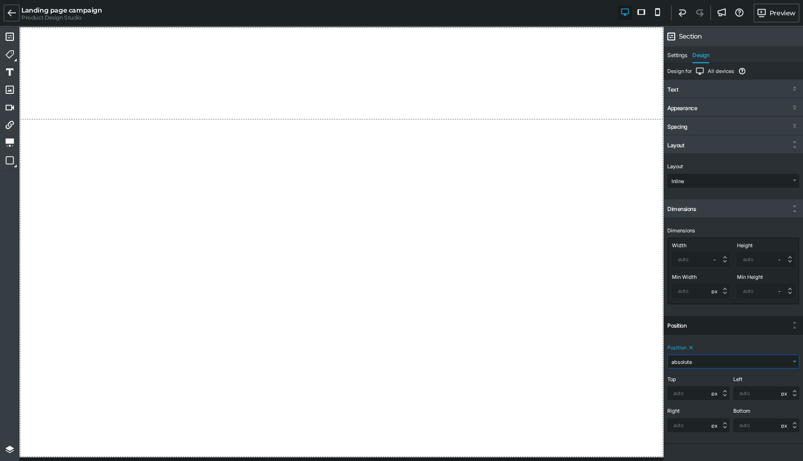
click at [684, 360] on select "static relative absolute fixed" at bounding box center [733, 361] width 131 height 13
click at [707, 361] on select "static relative absolute fixed" at bounding box center [733, 361] width 131 height 13
click at [692, 347] on icon at bounding box center [690, 347] width 7 height 7
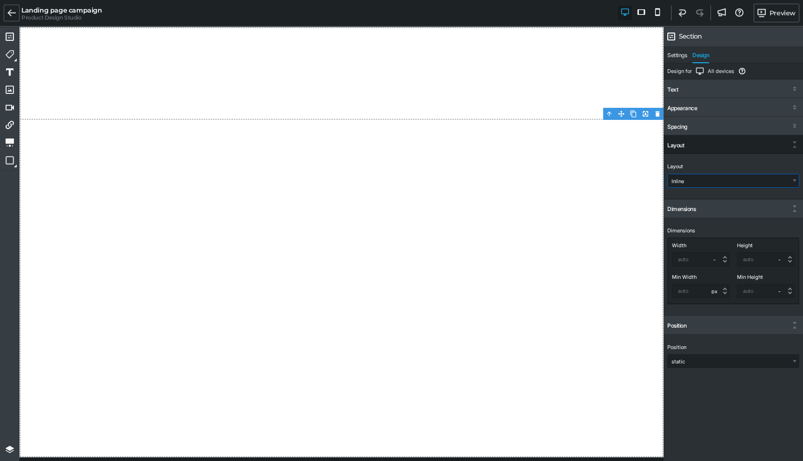
click at [687, 181] on select "Inline Stacked Flex (Advanced)" at bounding box center [733, 180] width 131 height 13
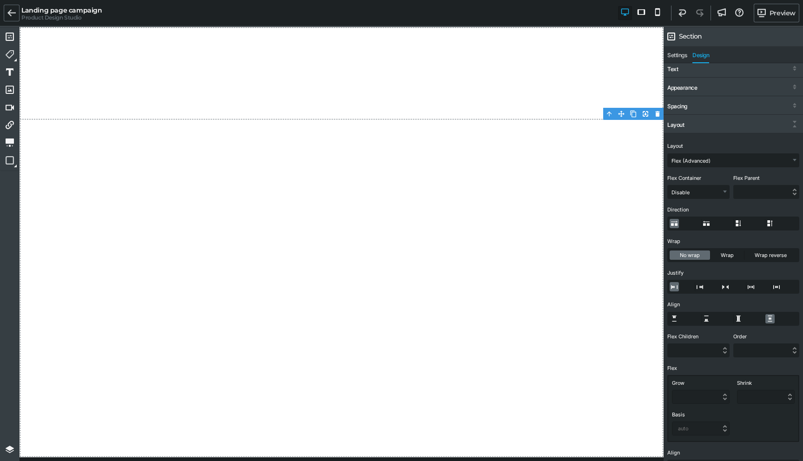
scroll to position [14, 0]
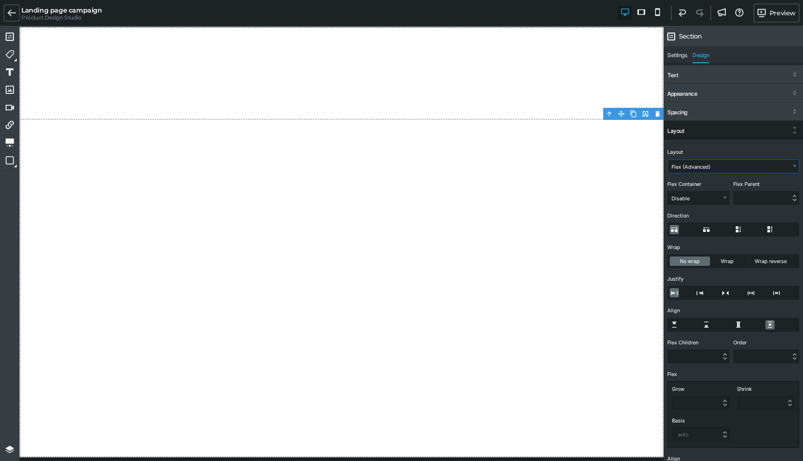
click at [723, 167] on select "Inline Stacked Flex (Advanced)" at bounding box center [733, 166] width 131 height 13
